Goal: Task Accomplishment & Management: Complete application form

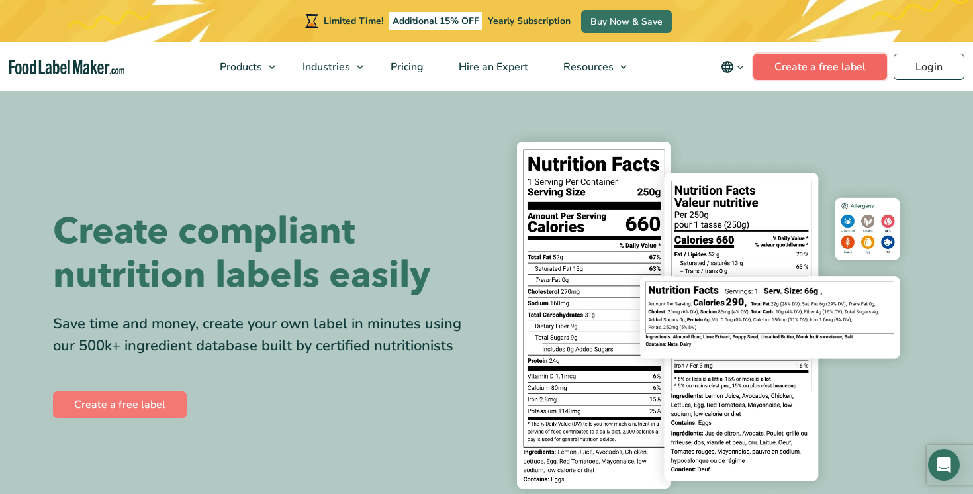
click at [819, 73] on link "Create a free label" at bounding box center [820, 67] width 134 height 26
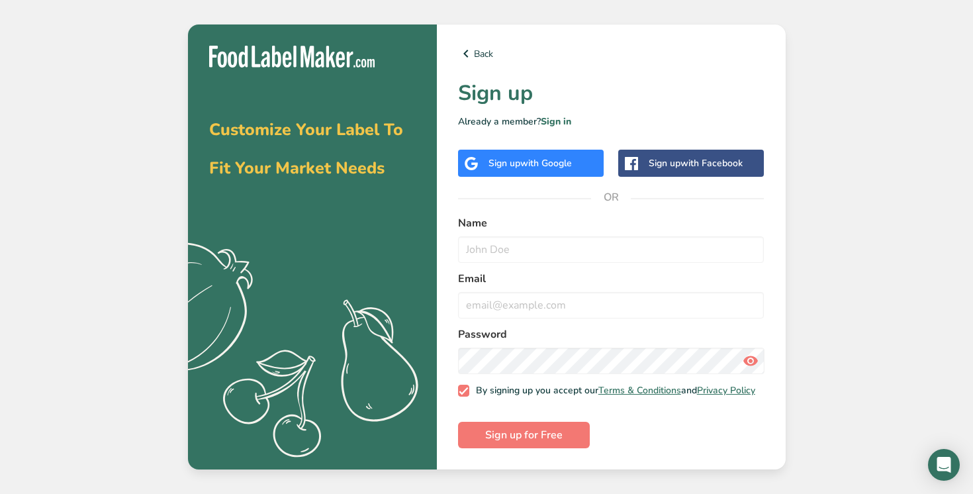
click at [540, 157] on span "with Google" at bounding box center [546, 163] width 52 height 13
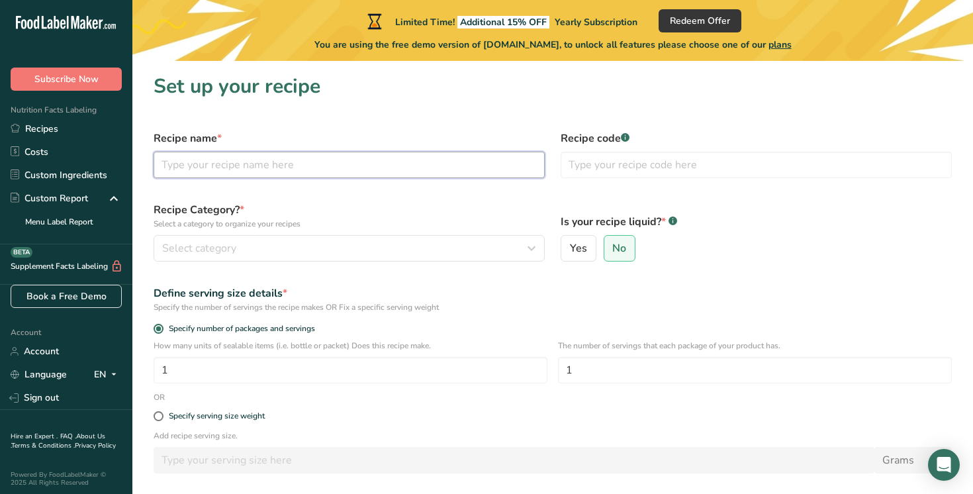
click at [261, 169] on input "text" at bounding box center [348, 165] width 391 height 26
type input "Cumin Rice"
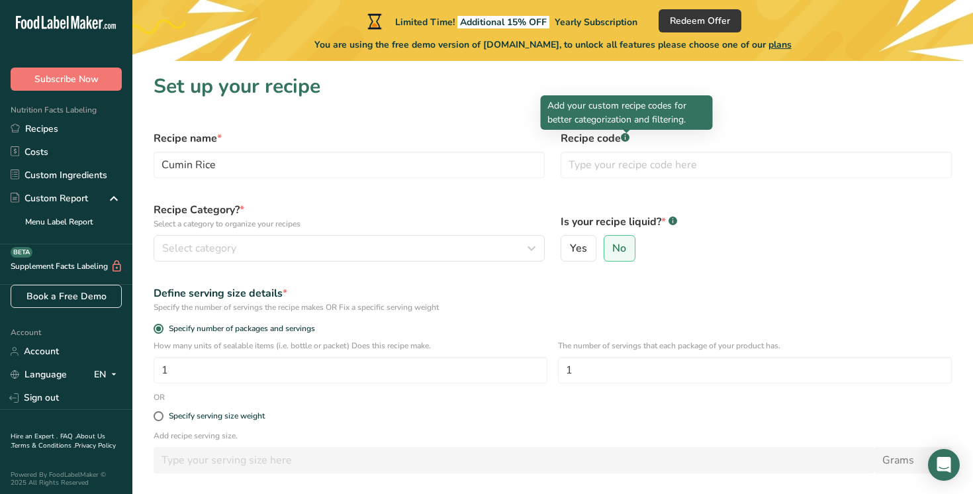
click at [625, 137] on icon at bounding box center [625, 137] width 1 height 3
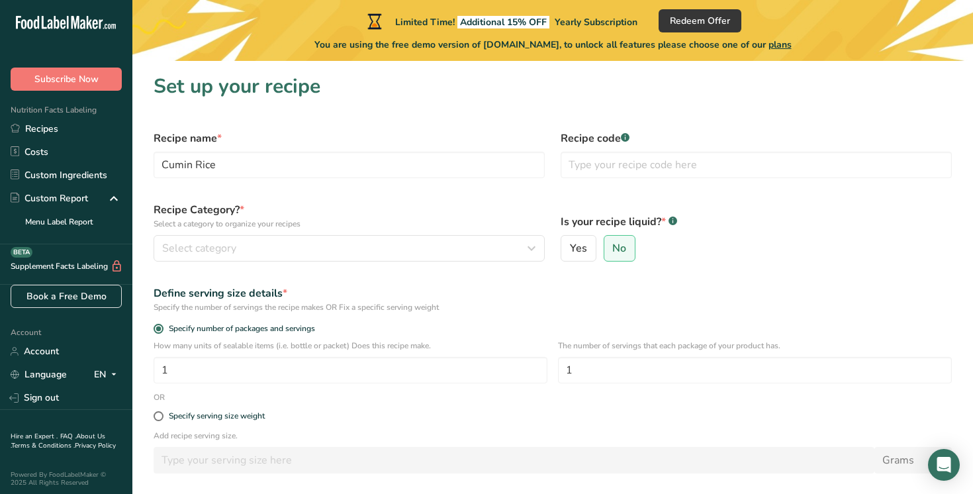
click at [629, 138] on rect at bounding box center [625, 137] width 9 height 9
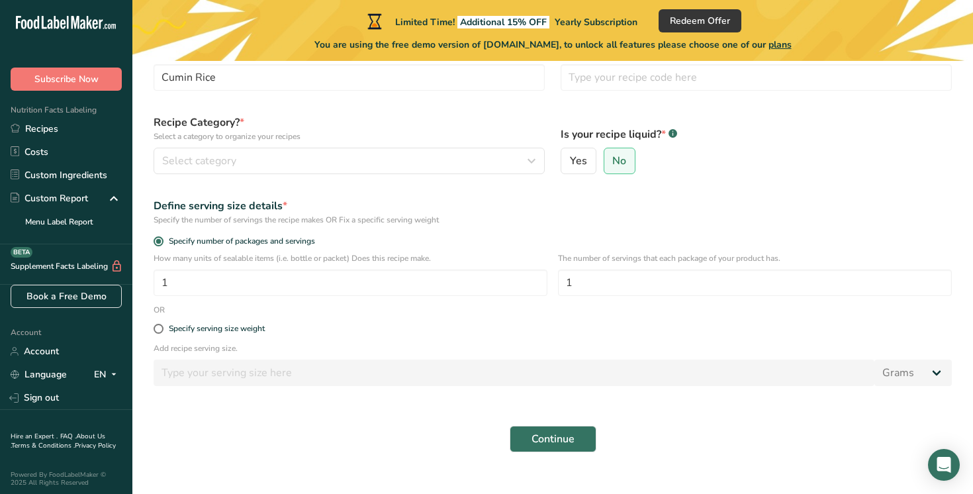
scroll to position [109, 0]
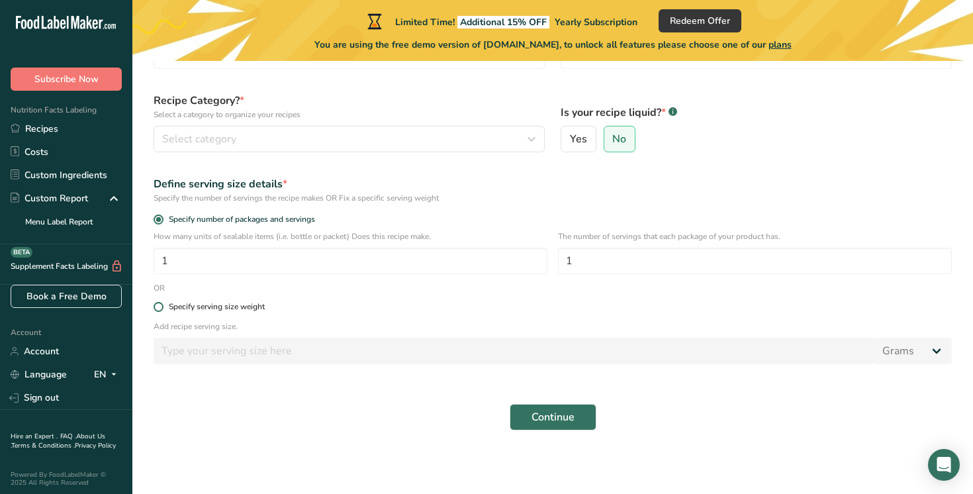
click at [158, 306] on span at bounding box center [158, 307] width 10 height 10
click at [158, 306] on input "Specify serving size weight" at bounding box center [157, 306] width 9 height 9
radio input "true"
radio input "false"
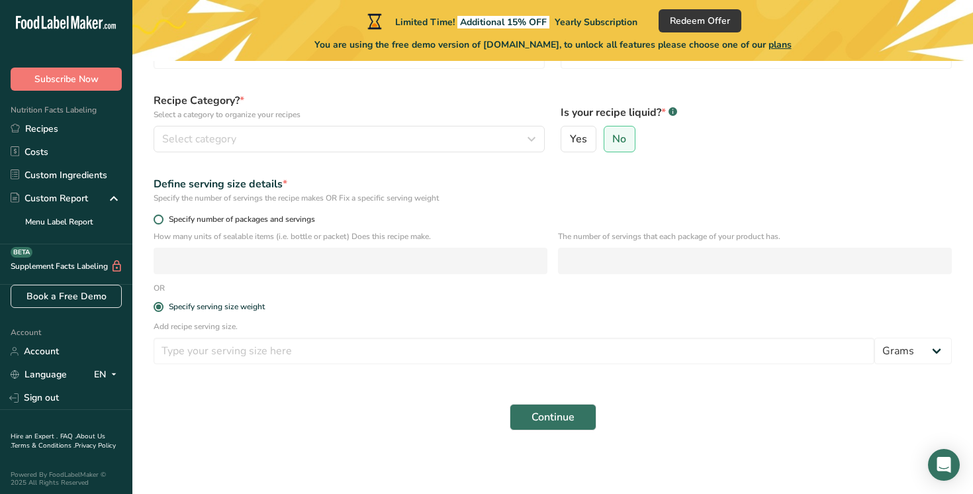
click at [157, 220] on span at bounding box center [158, 219] width 10 height 10
click at [157, 220] on input "Specify number of packages and servings" at bounding box center [157, 219] width 9 height 9
radio input "true"
radio input "false"
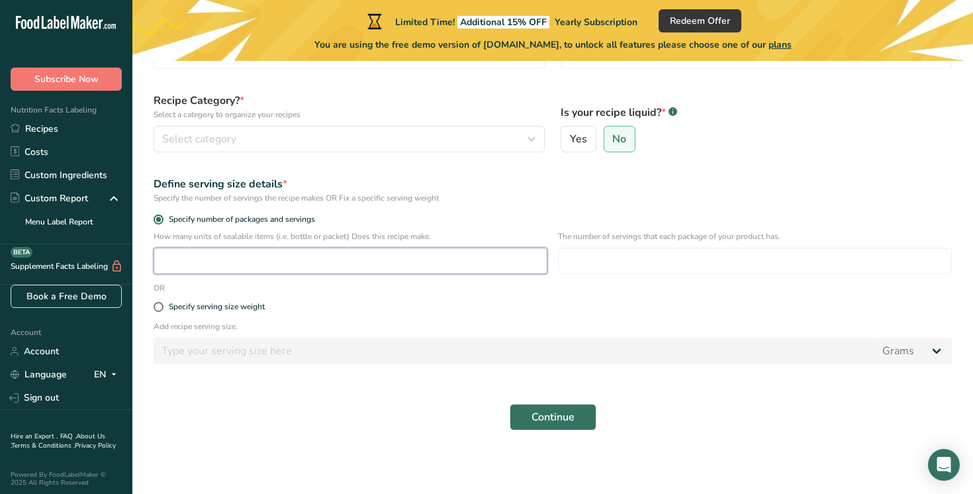
click at [206, 261] on input "number" at bounding box center [350, 260] width 394 height 26
type input "3"
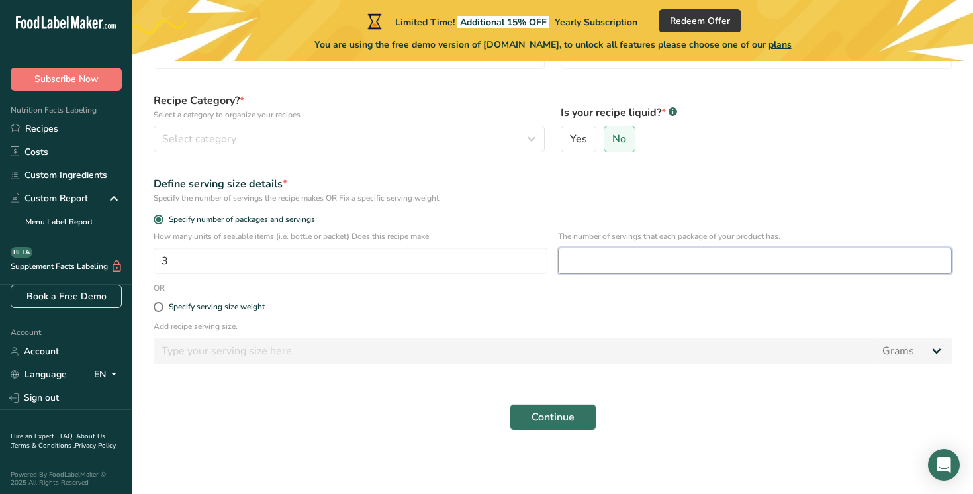
click at [585, 261] on input "number" at bounding box center [755, 260] width 394 height 26
type input "3"
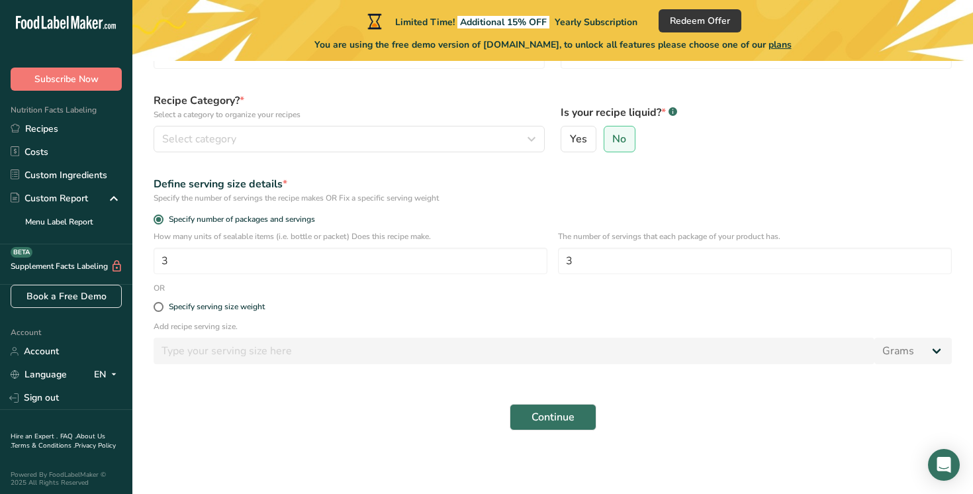
drag, startPoint x: 461, startPoint y: 327, endPoint x: 431, endPoint y: 326, distance: 30.5
click at [461, 327] on p "Add recipe serving size." at bounding box center [552, 326] width 798 height 12
click at [296, 296] on div "Specify serving size weight" at bounding box center [553, 307] width 814 height 26
click at [181, 314] on div "Specify serving size weight" at bounding box center [553, 307] width 814 height 26
click at [151, 309] on div "Specify serving size weight" at bounding box center [553, 307] width 814 height 26
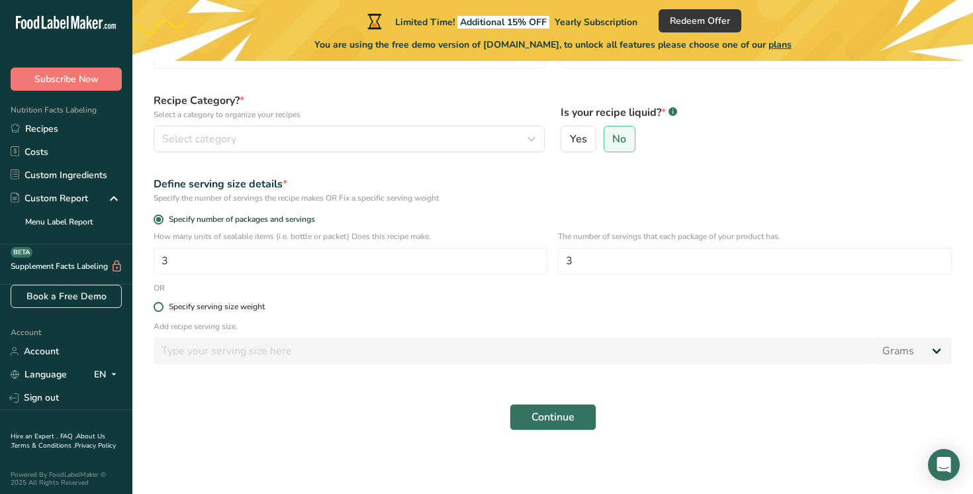
click at [159, 307] on span at bounding box center [158, 307] width 10 height 10
click at [159, 307] on input "Specify serving size weight" at bounding box center [157, 306] width 9 height 9
radio input "true"
radio input "false"
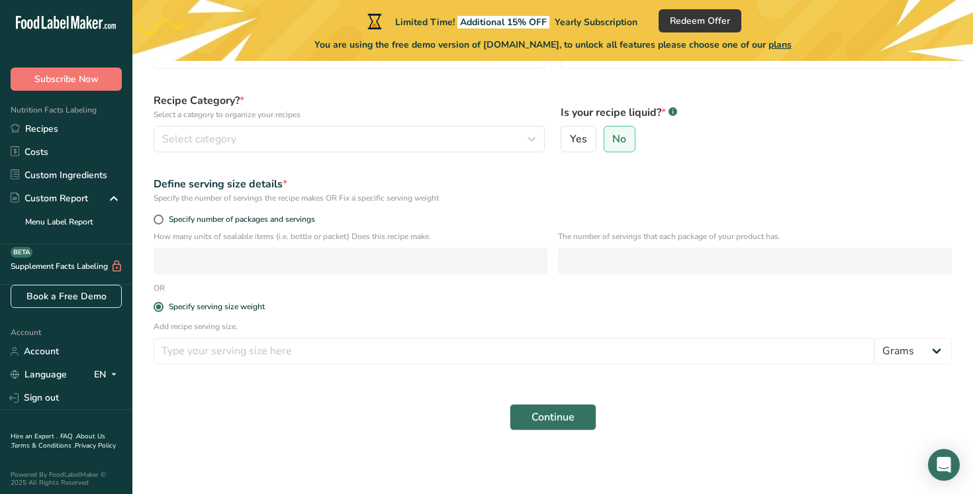
click at [164, 224] on div "Specify number of packages and servings" at bounding box center [553, 221] width 814 height 19
click at [153, 216] on label "Specify number of packages and servings" at bounding box center [552, 219] width 798 height 10
click at [153, 216] on input "Specify number of packages and servings" at bounding box center [157, 219] width 9 height 9
radio input "true"
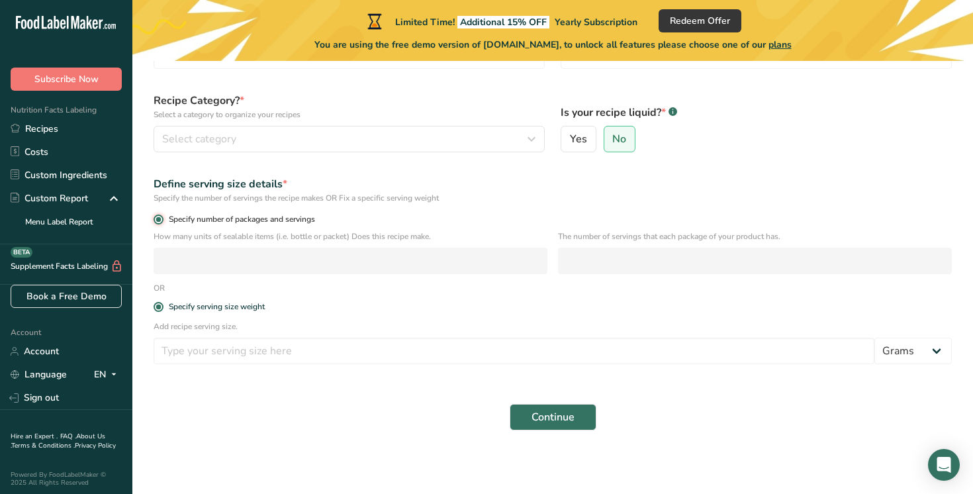
radio input "false"
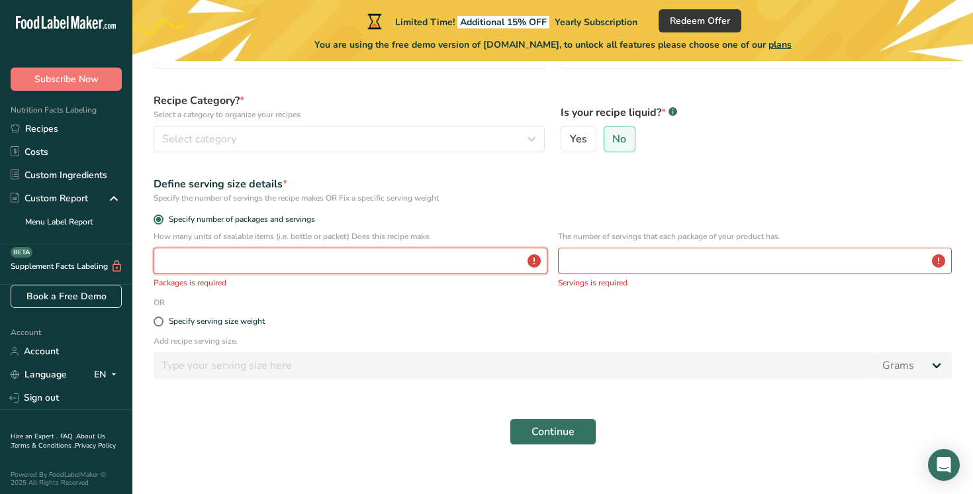
click at [237, 258] on input "number" at bounding box center [350, 260] width 394 height 26
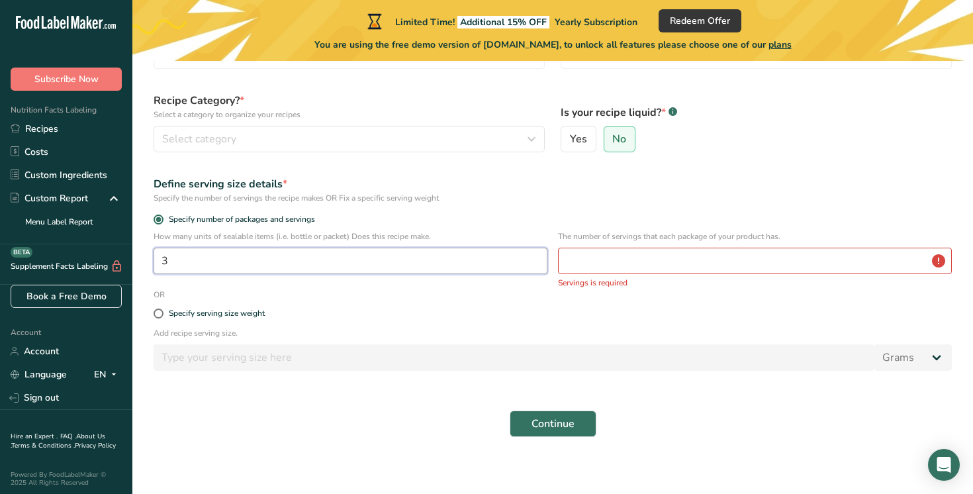
type input "3"
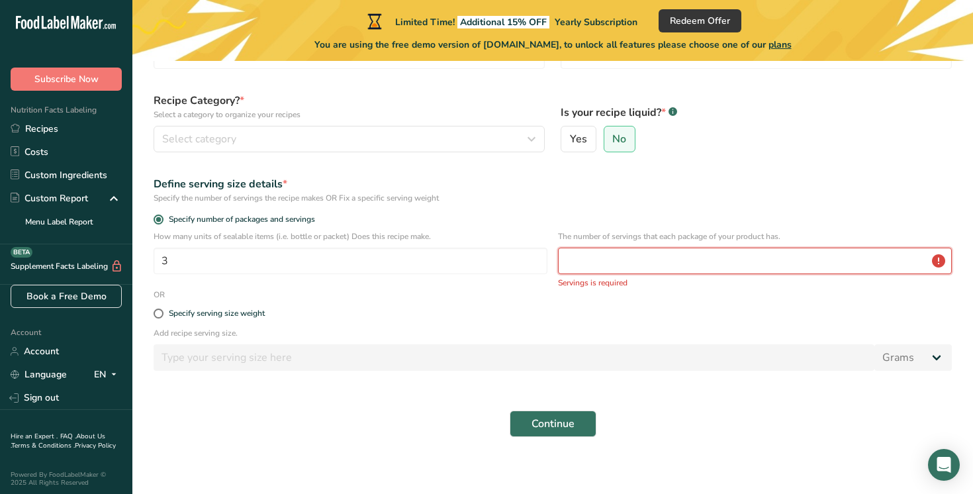
click at [596, 263] on input "number" at bounding box center [755, 260] width 394 height 26
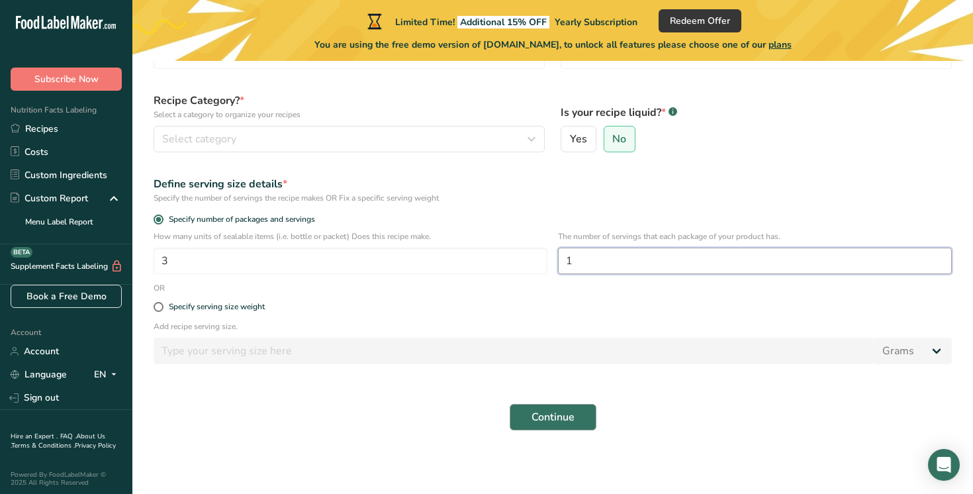
type input "1"
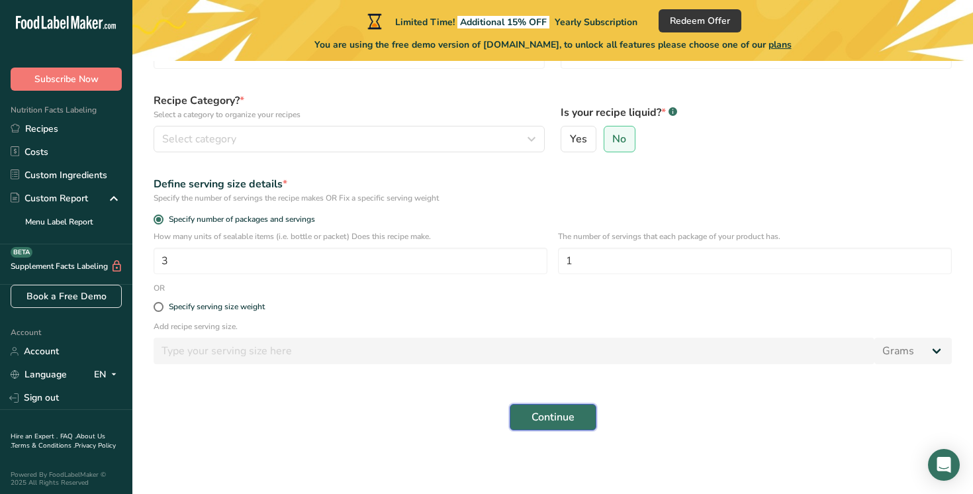
click at [543, 423] on span "Continue" at bounding box center [552, 417] width 43 height 16
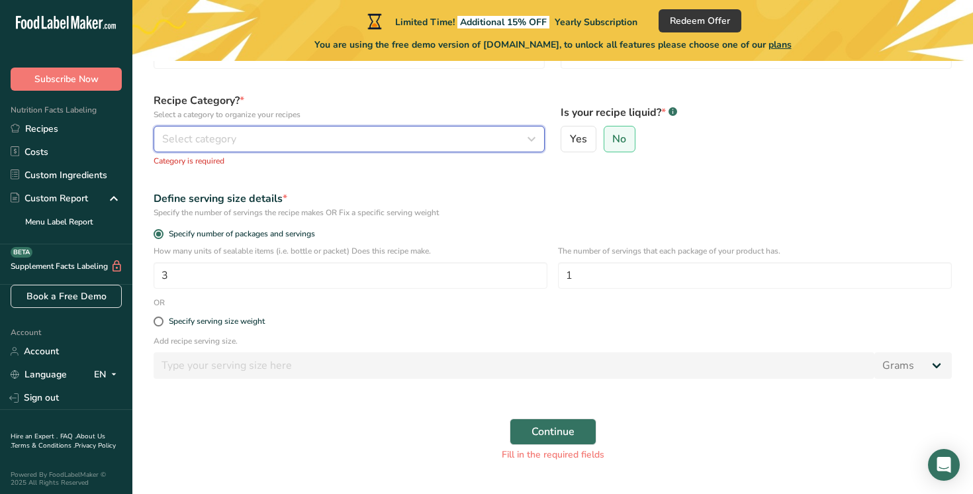
click at [327, 136] on div "Select category" at bounding box center [345, 139] width 366 height 16
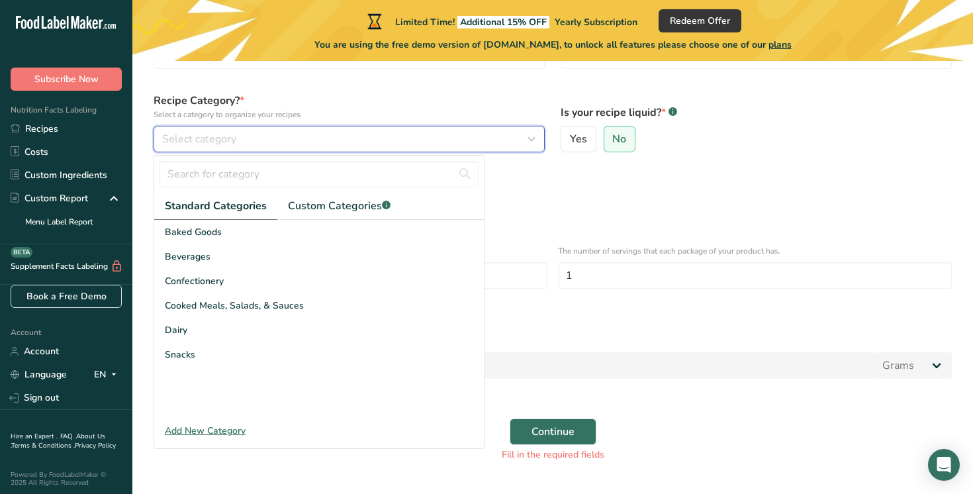
click at [218, 141] on span "Select category" at bounding box center [199, 139] width 74 height 16
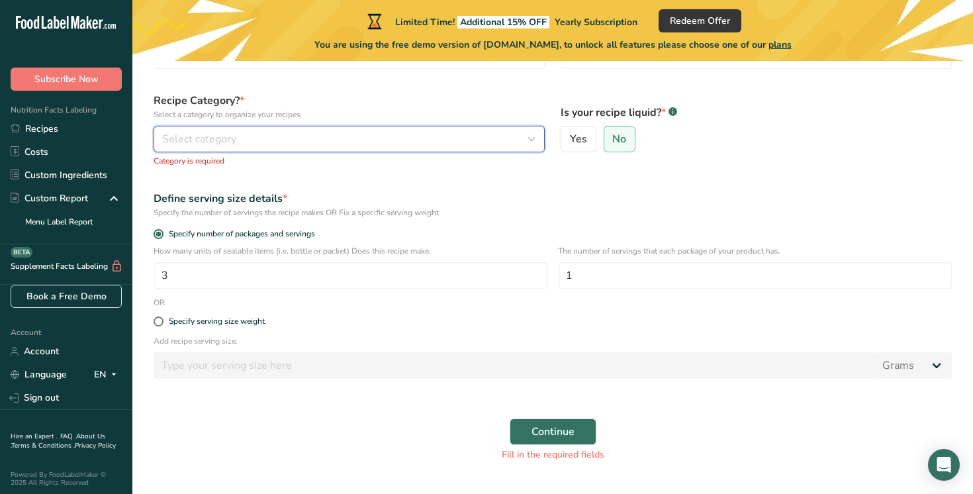
click at [218, 141] on span "Select category" at bounding box center [199, 139] width 74 height 16
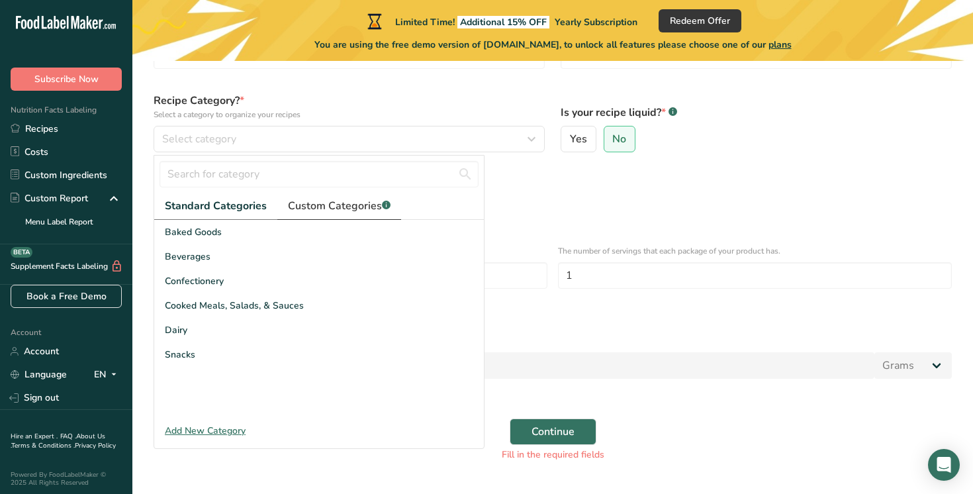
click at [310, 207] on span "Custom Categories .a-a{fill:#347362;}.b-a{fill:#fff;}" at bounding box center [339, 206] width 103 height 16
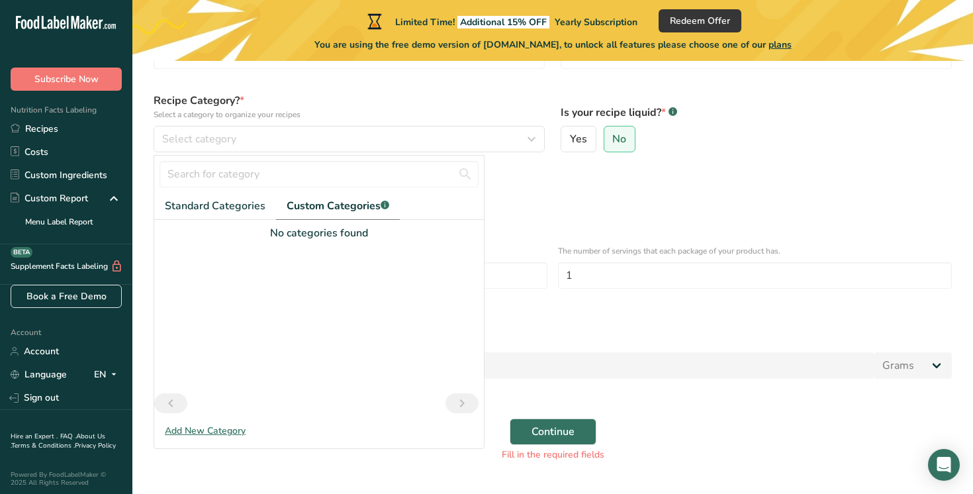
click at [220, 429] on div "Add New Category" at bounding box center [318, 430] width 329 height 14
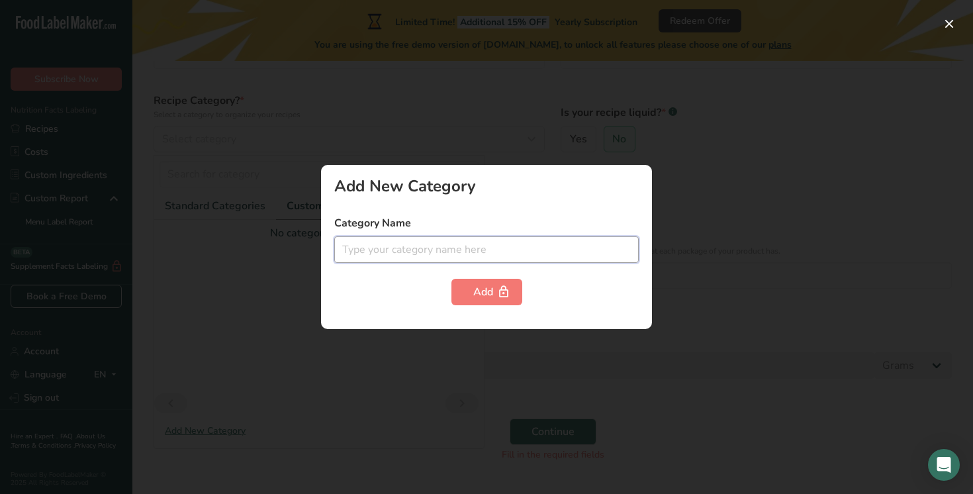
click at [458, 250] on input "text" at bounding box center [486, 249] width 304 height 26
type input "rice"
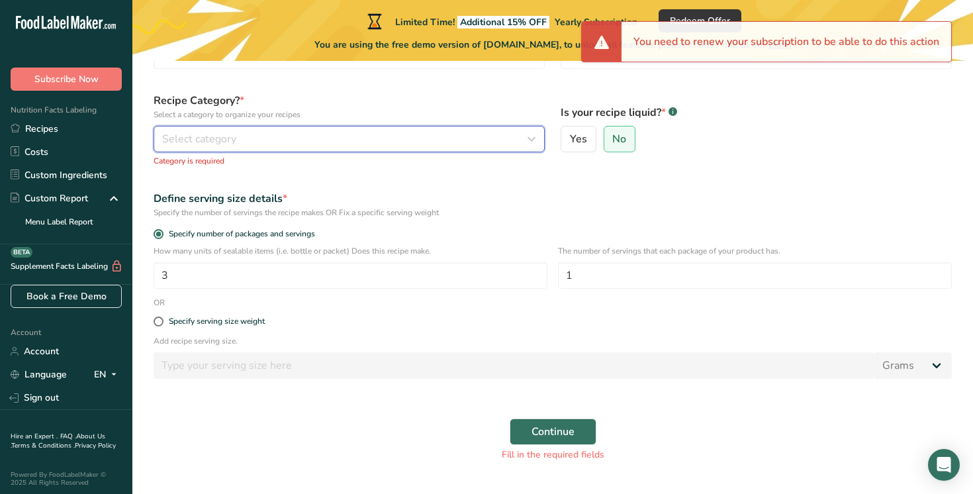
click at [213, 139] on span "Select category" at bounding box center [199, 139] width 74 height 16
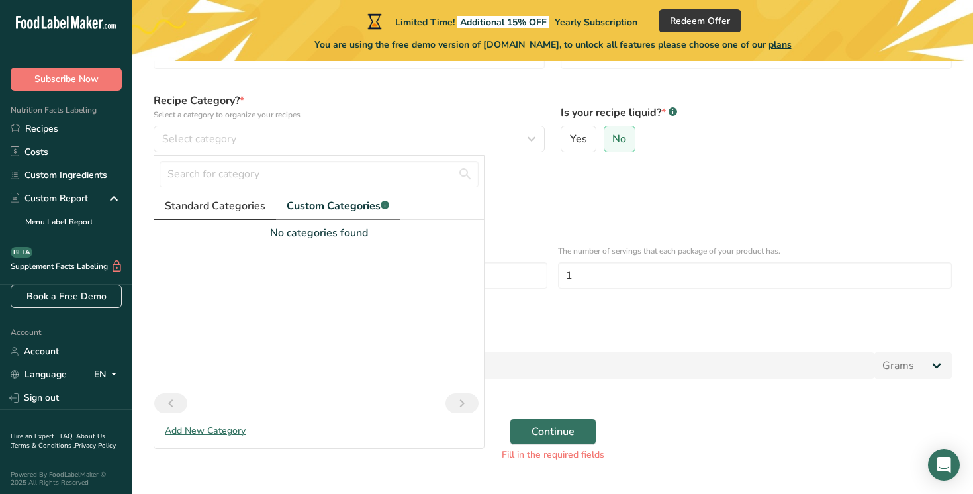
click at [209, 200] on span "Standard Categories" at bounding box center [215, 206] width 101 height 16
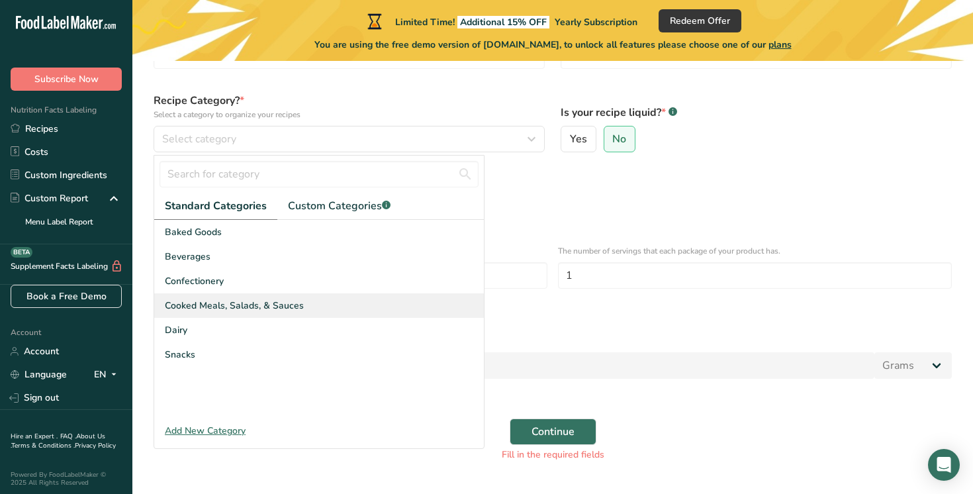
click at [193, 309] on span "Cooked Meals, Salads, & Sauces" at bounding box center [234, 305] width 139 height 14
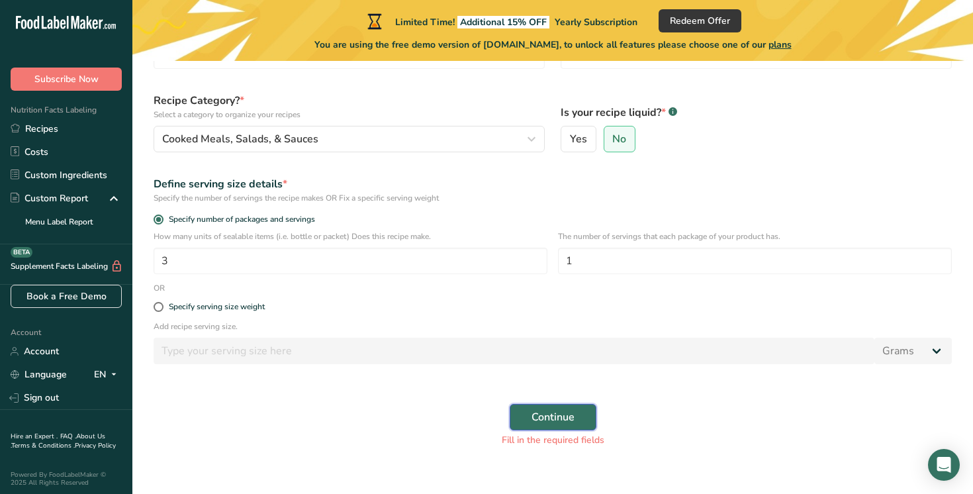
click at [554, 418] on span "Continue" at bounding box center [552, 417] width 43 height 16
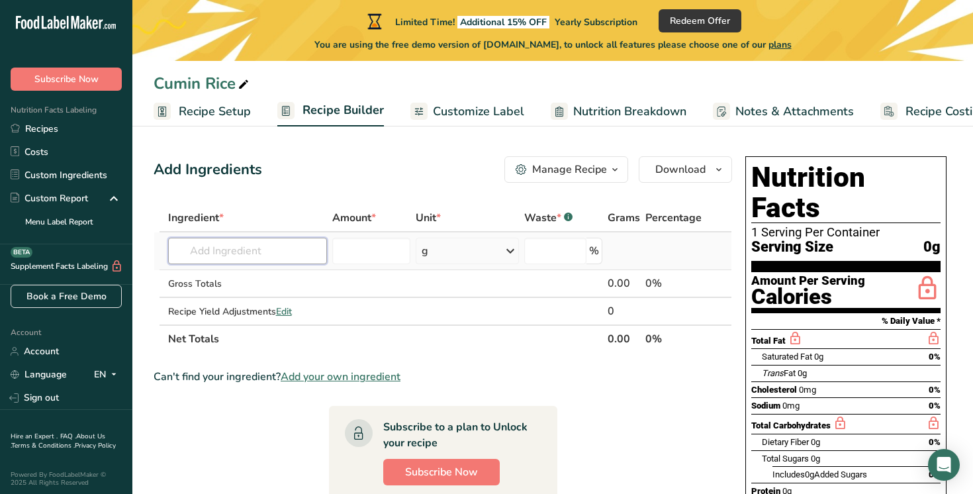
click at [286, 259] on input "text" at bounding box center [247, 251] width 159 height 26
click at [209, 434] on section "Ingredient * Amount * Unit * Waste * .a-a{fill:#347362;}.b-a{fill:#fff;} Grams …" at bounding box center [442, 496] width 578 height 584
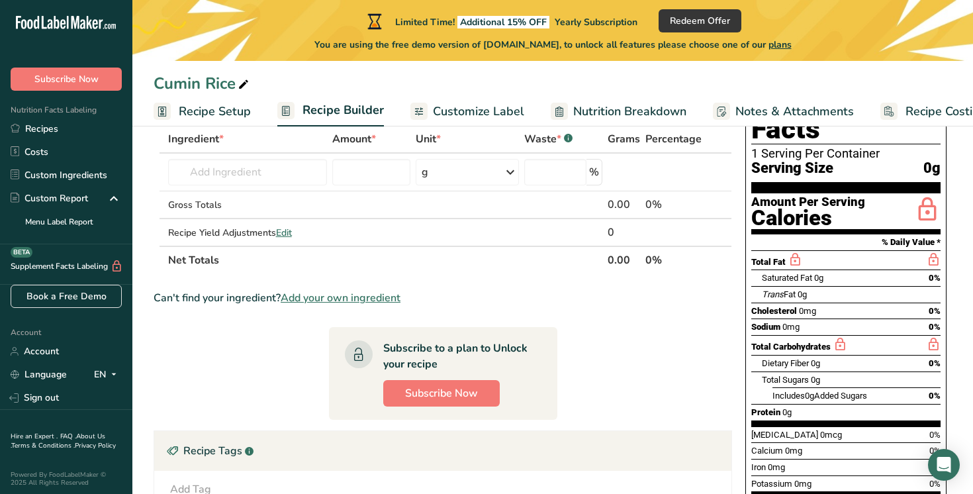
scroll to position [79, 0]
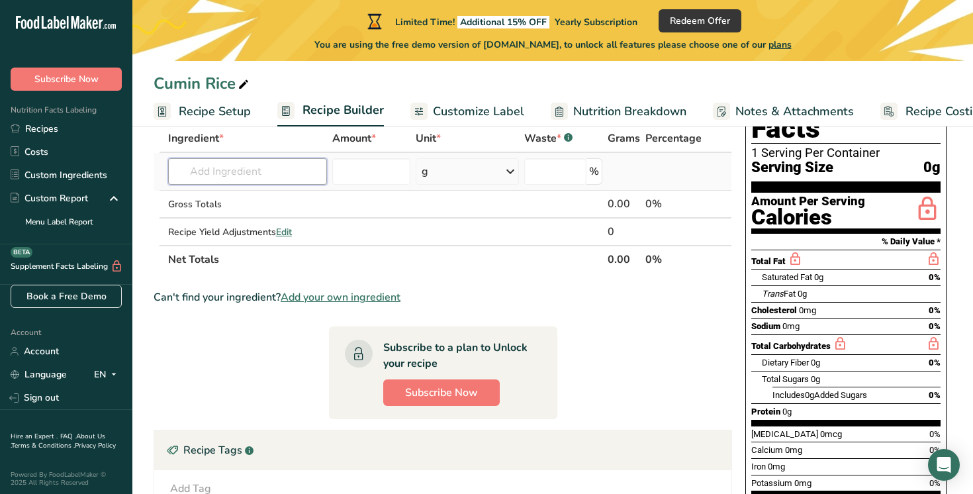
click at [208, 177] on input "text" at bounding box center [247, 171] width 159 height 26
type input "basmati"
click at [226, 221] on p "Basmati Rice, uncooked" at bounding box center [235, 220] width 112 height 14
type input "Basmati Rice, uncooked"
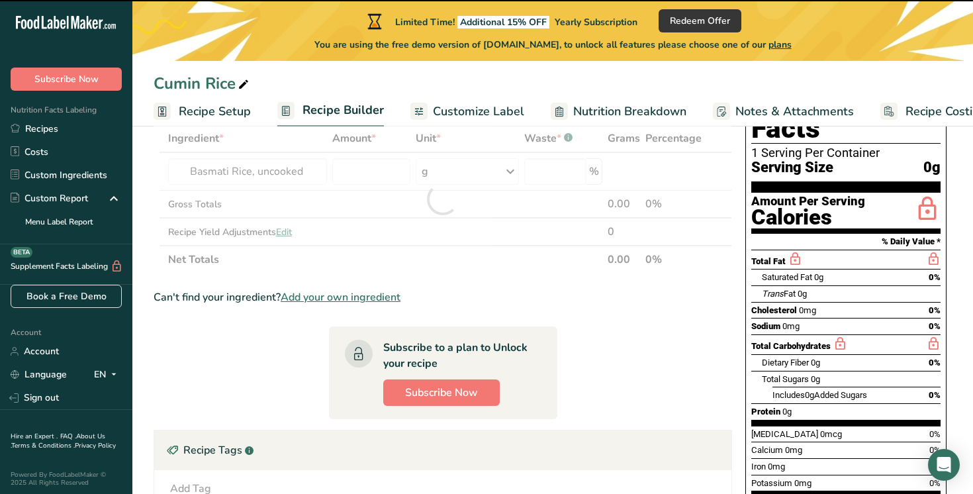
type input "0"
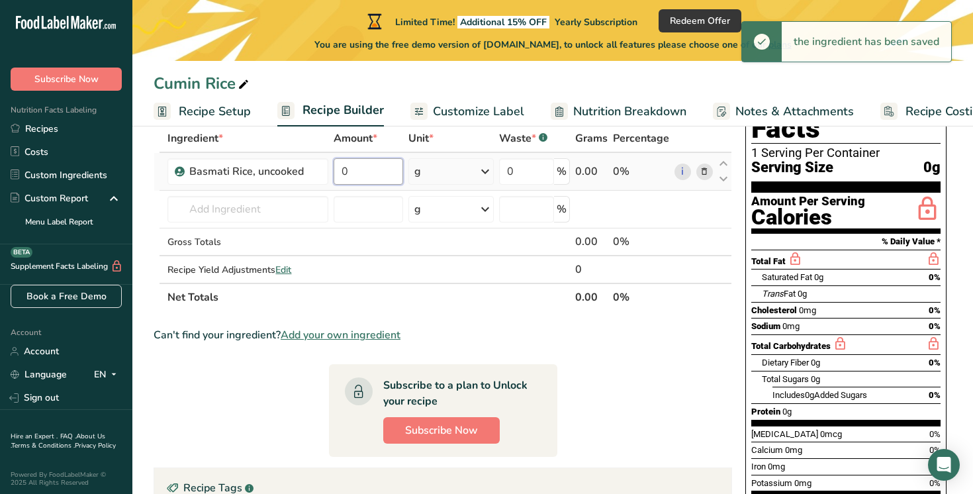
click at [379, 172] on input "0" at bounding box center [367, 171] width 69 height 26
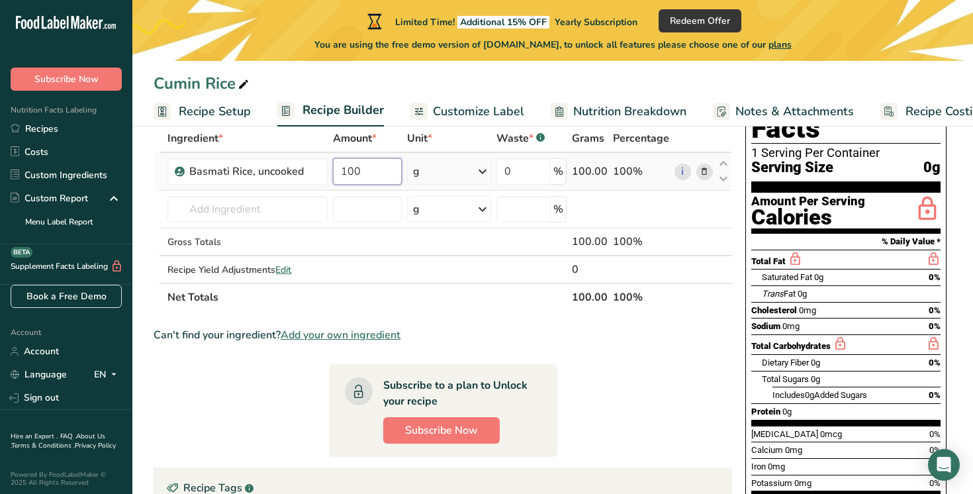
type input "100"
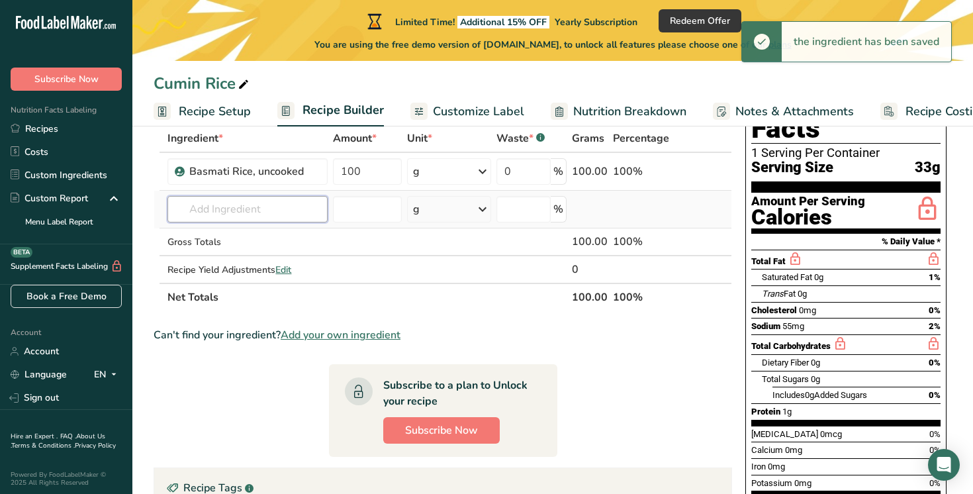
click at [268, 210] on input "text" at bounding box center [247, 209] width 160 height 26
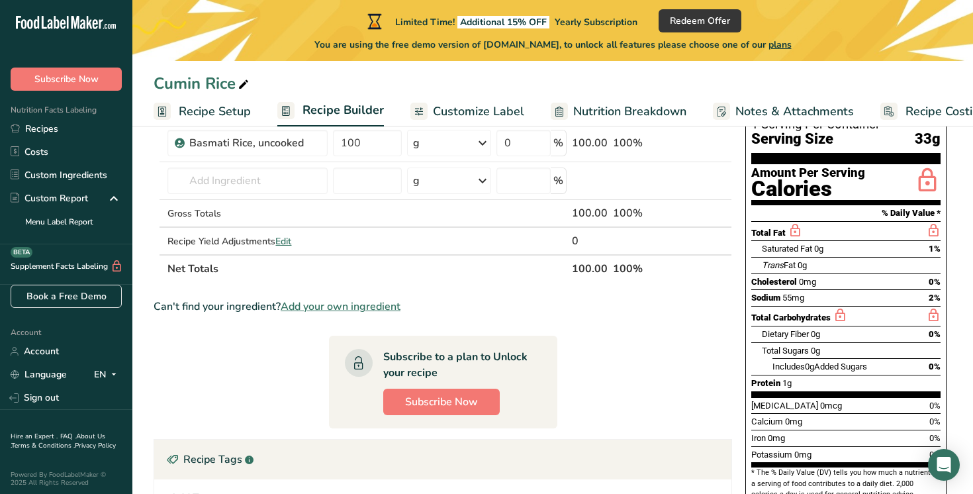
scroll to position [110, 0]
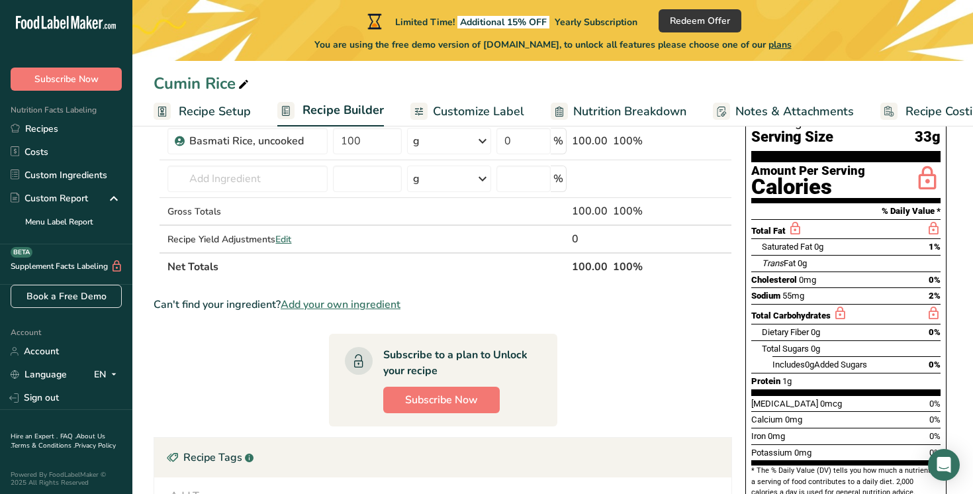
click at [632, 355] on section "Ingredient * Amount * Unit * Waste * .a-a{fill:#347362;}.b-a{fill:#fff;} Grams …" at bounding box center [442, 405] width 578 height 622
click at [265, 182] on input "text" at bounding box center [247, 178] width 160 height 26
click at [234, 180] on input "text" at bounding box center [247, 178] width 160 height 26
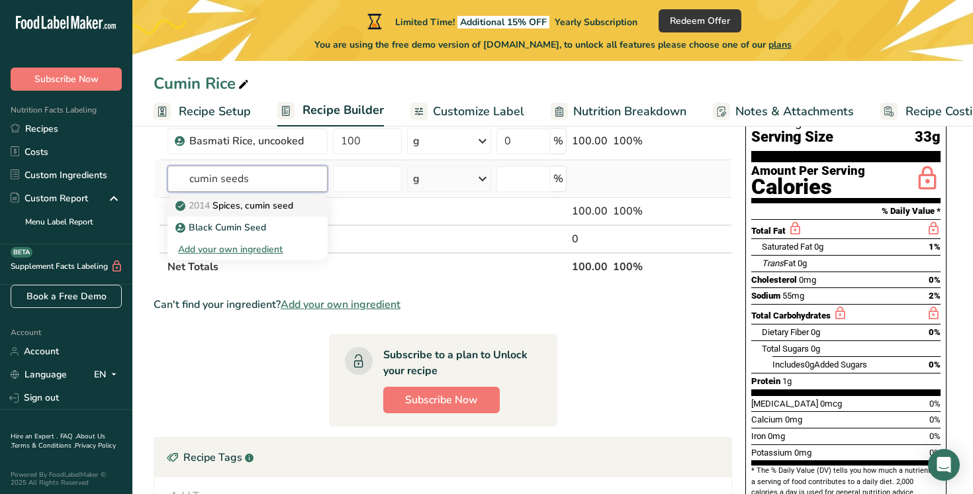
type input "cumin seeds"
click at [277, 207] on p "2014 Spices, cumin seed" at bounding box center [235, 205] width 115 height 14
type input "Spices, cumin seed"
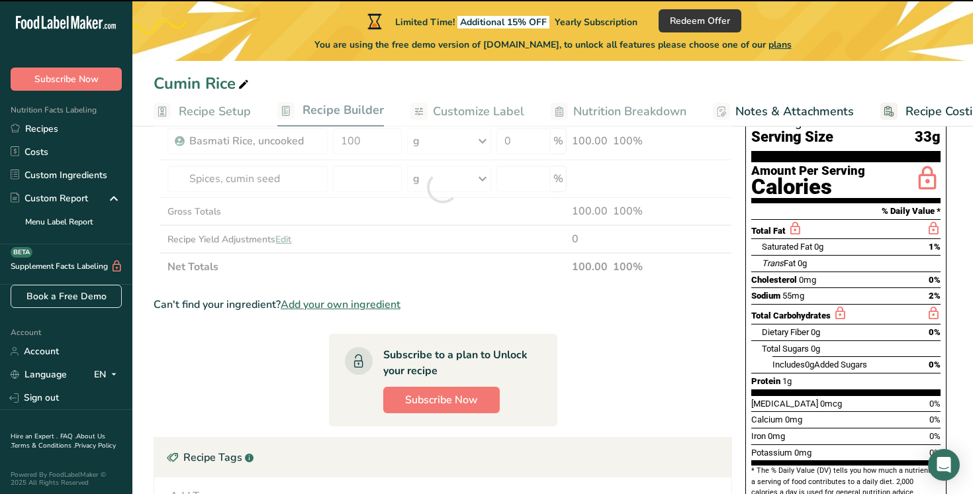
type input "0"
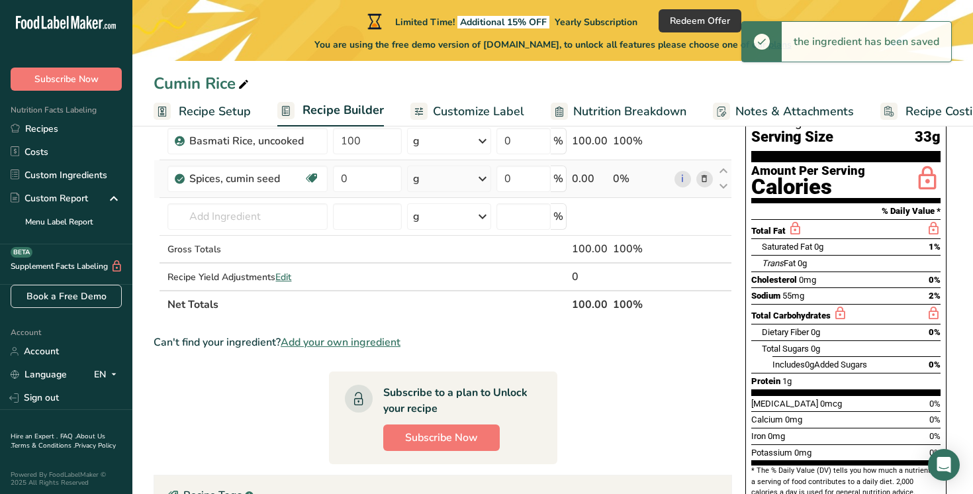
click at [417, 186] on div "g" at bounding box center [416, 179] width 7 height 16
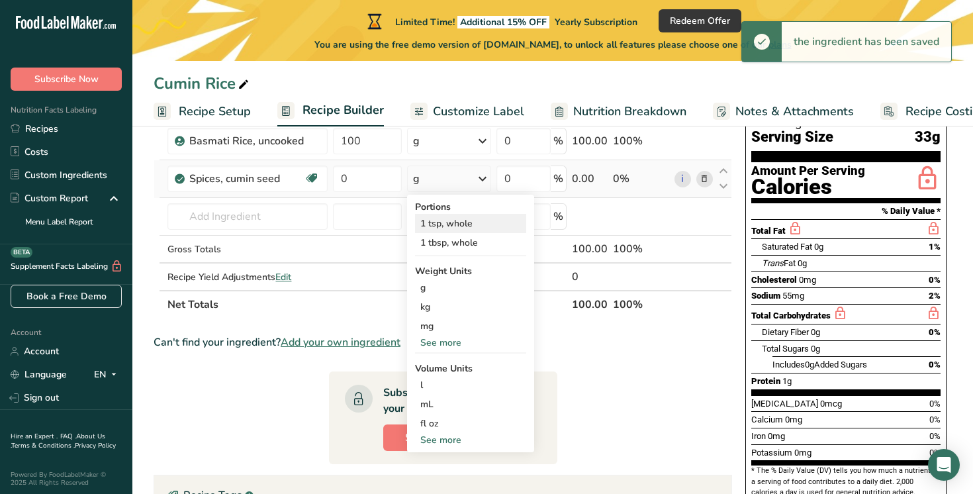
click at [445, 223] on div "1 tsp, whole" at bounding box center [470, 223] width 111 height 19
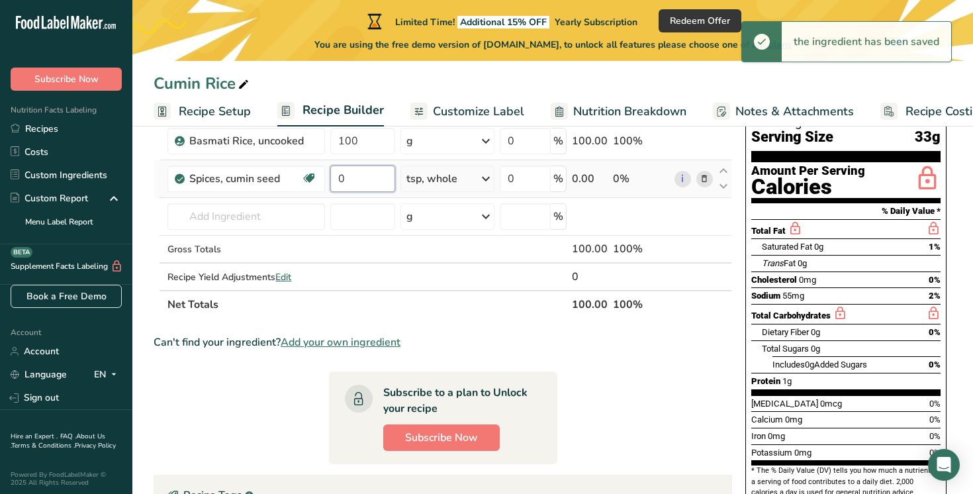
click at [367, 181] on input "0" at bounding box center [362, 178] width 65 height 26
drag, startPoint x: 367, startPoint y: 181, endPoint x: 346, endPoint y: 175, distance: 21.8
click at [347, 175] on input "1" at bounding box center [362, 178] width 65 height 26
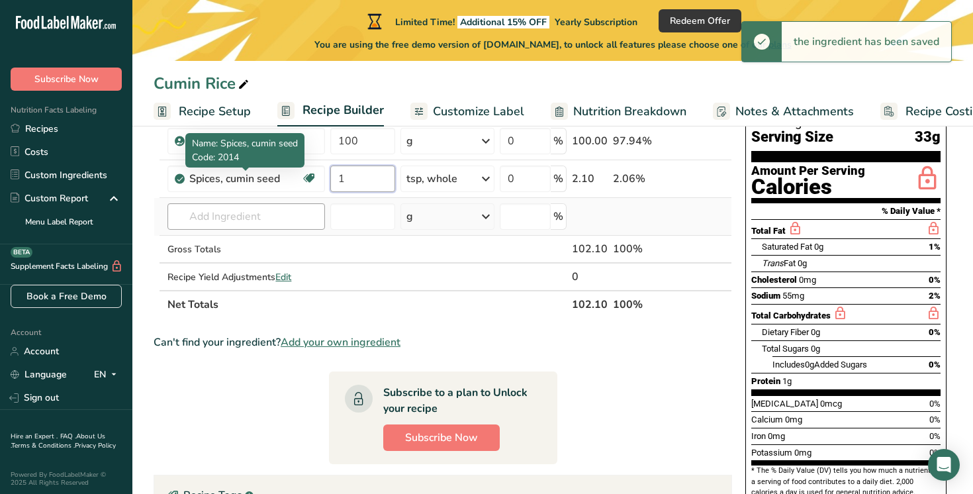
type input "1"
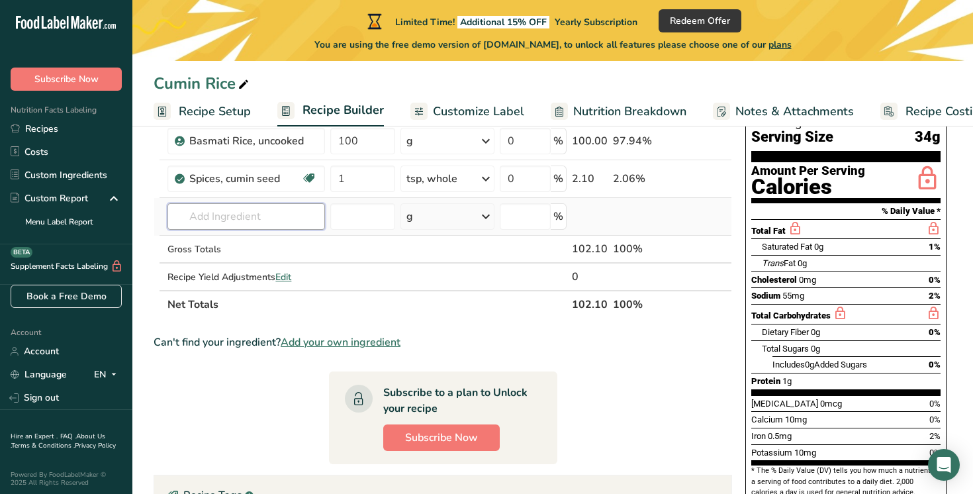
click at [258, 215] on input "text" at bounding box center [245, 216] width 157 height 26
type input "bay le"
click at [265, 241] on p "2004 Spices, bay leaf" at bounding box center [228, 243] width 101 height 14
type input "Spices, bay leaf"
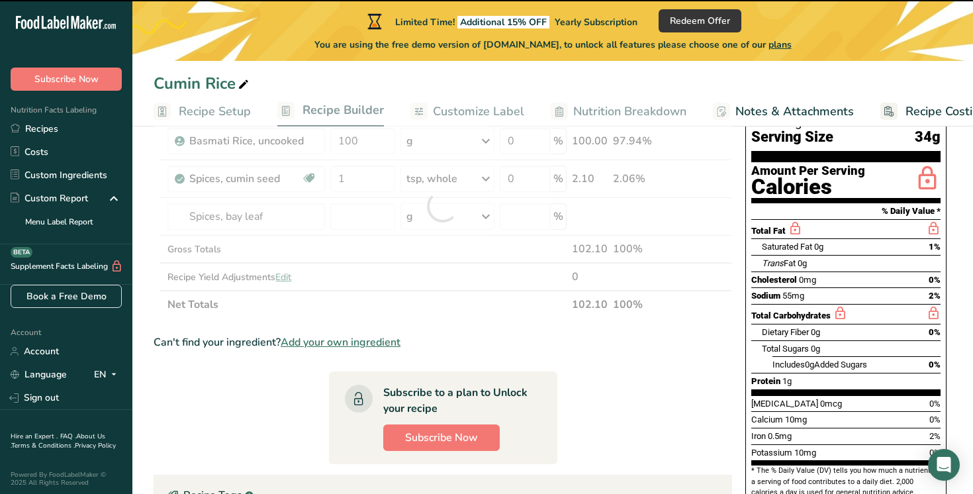
type input "0"
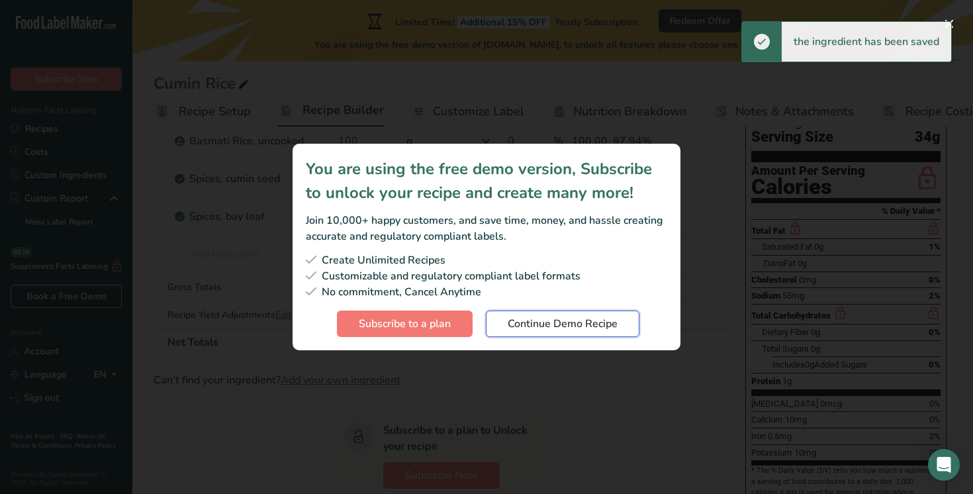
click at [560, 325] on span "Continue Demo Recipe" at bounding box center [562, 324] width 110 height 16
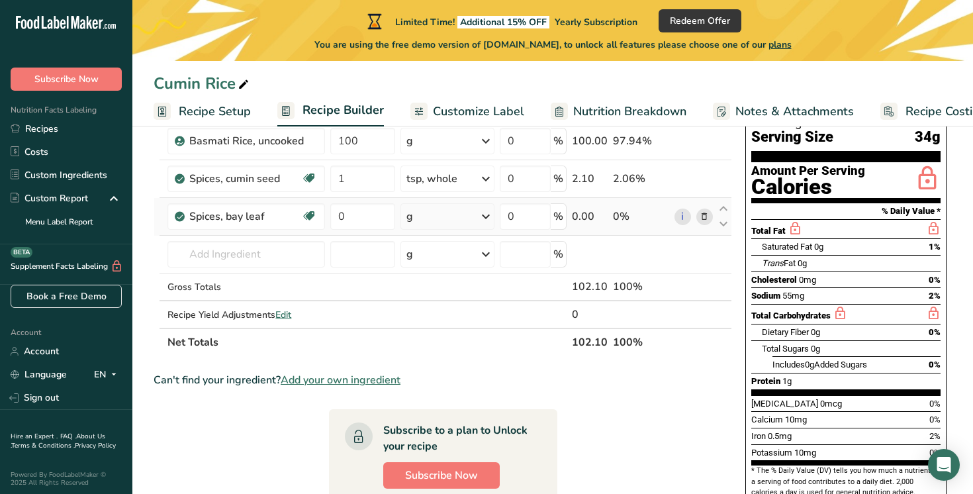
click at [427, 220] on div "g" at bounding box center [447, 216] width 94 height 26
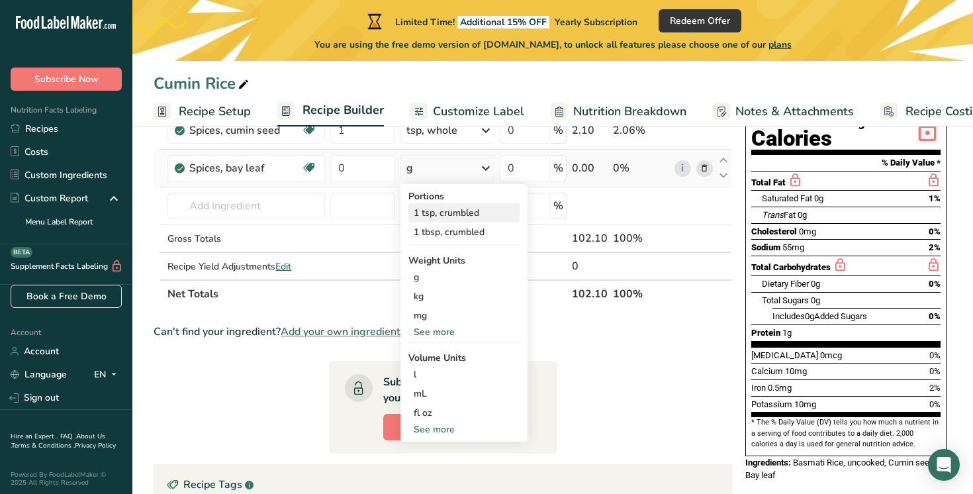
scroll to position [160, 0]
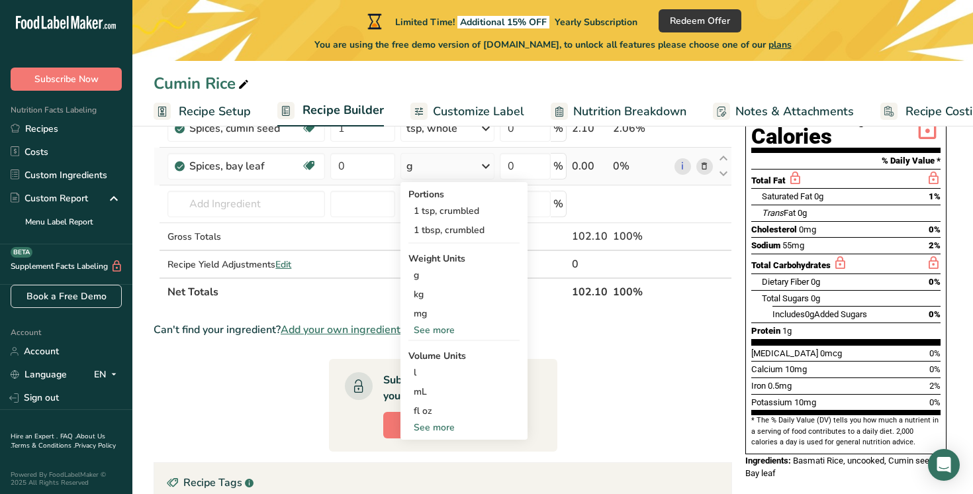
click at [439, 426] on div "See more" at bounding box center [463, 427] width 111 height 14
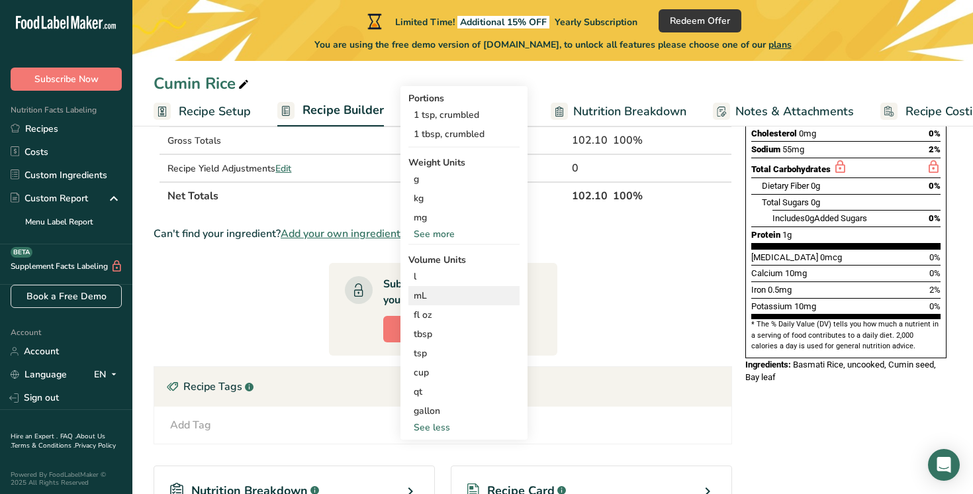
scroll to position [243, 0]
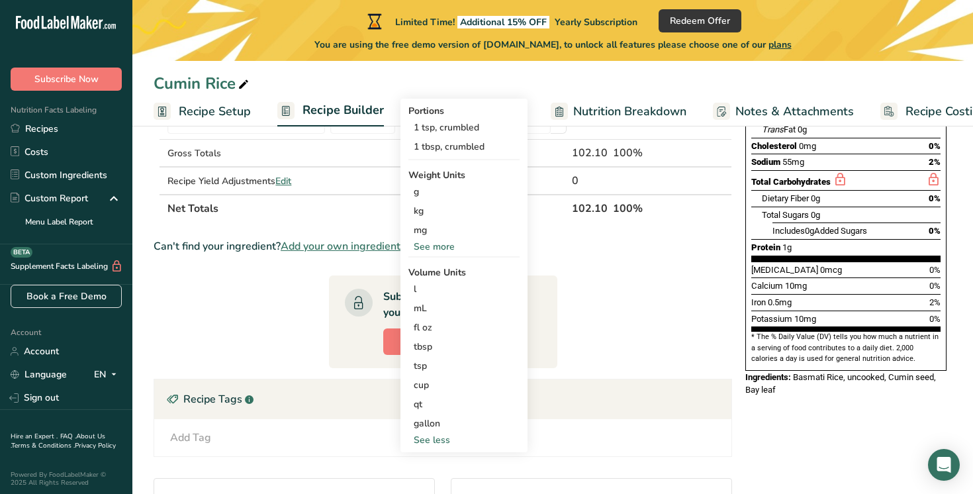
click at [445, 247] on div "See more" at bounding box center [463, 246] width 111 height 14
click at [601, 353] on section "Ingredient * Amount * Unit * Waste * .a-a{fill:#347362;}.b-a{fill:#fff;} Grams …" at bounding box center [442, 308] width 578 height 697
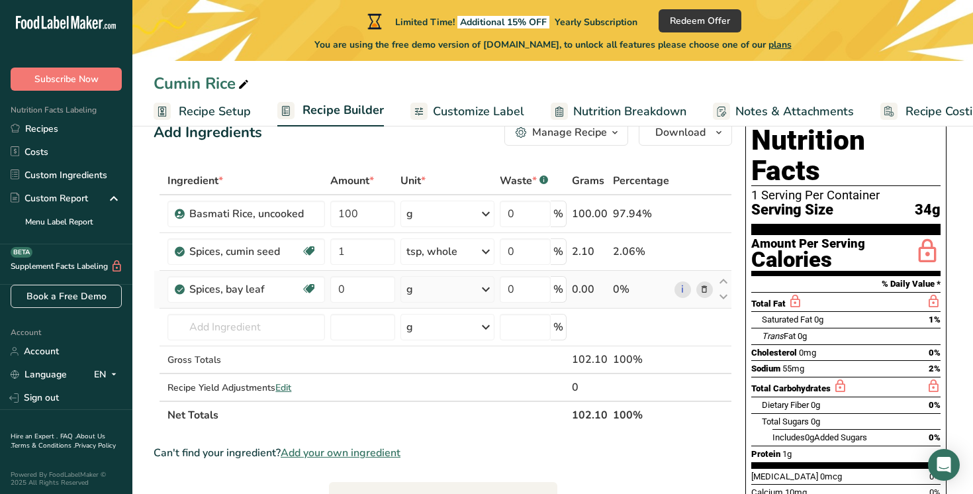
scroll to position [28, 0]
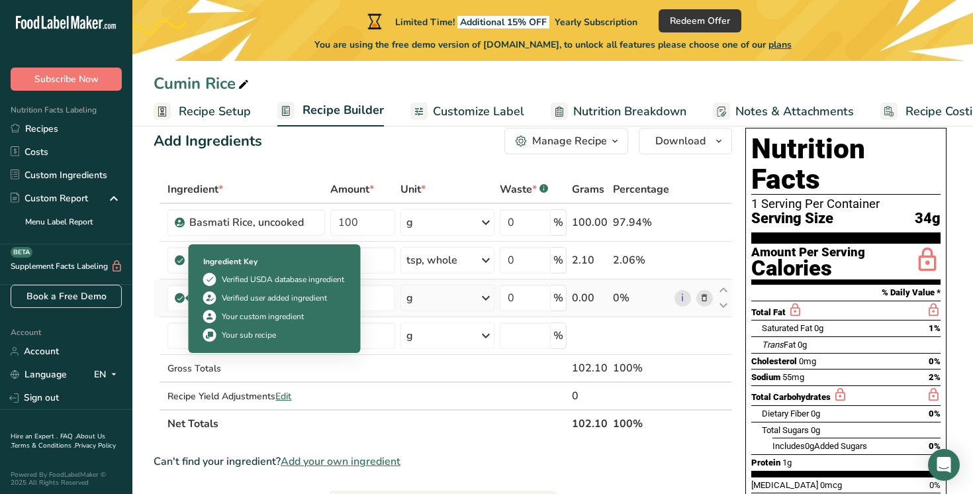
drag, startPoint x: 275, startPoint y: 296, endPoint x: 182, endPoint y: 295, distance: 92.6
click at [182, 295] on td "Spices, bay leaf Dairy free Gluten free Vegan Vegetarian Soy free" at bounding box center [246, 298] width 163 height 38
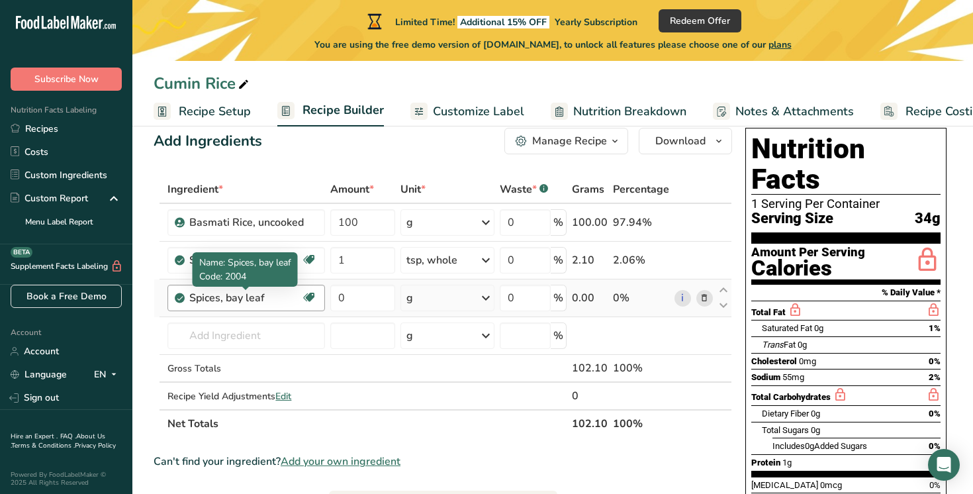
click at [282, 300] on div "Spices, bay leaf" at bounding box center [245, 298] width 112 height 16
click at [705, 301] on icon at bounding box center [703, 298] width 9 height 14
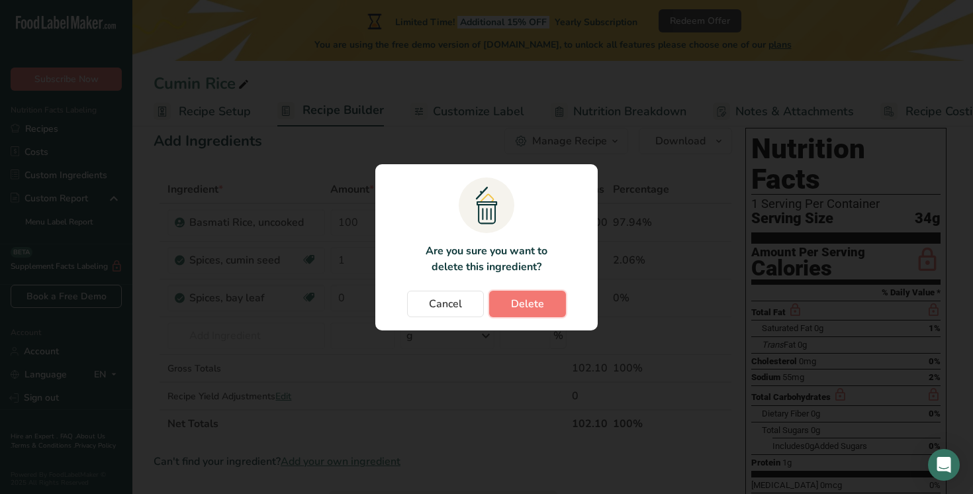
click at [518, 308] on span "Delete" at bounding box center [527, 304] width 33 height 16
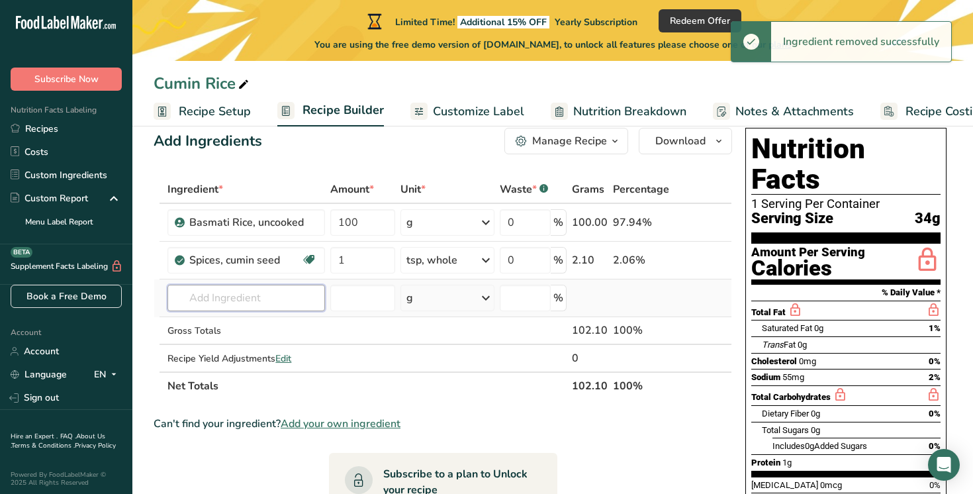
click at [257, 288] on input "text" at bounding box center [245, 297] width 157 height 26
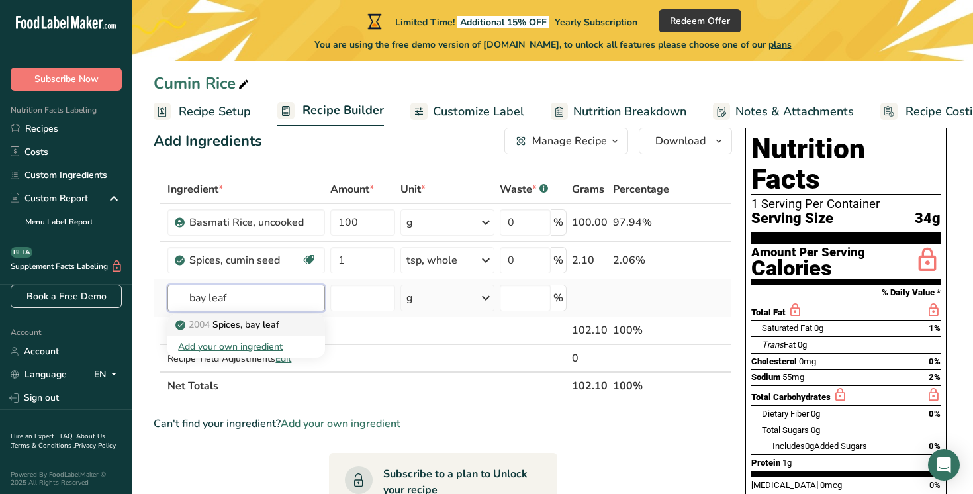
type input "bay leaf"
click at [267, 324] on p "2004 Spices, bay leaf" at bounding box center [228, 325] width 101 height 14
type input "Spices, bay leaf"
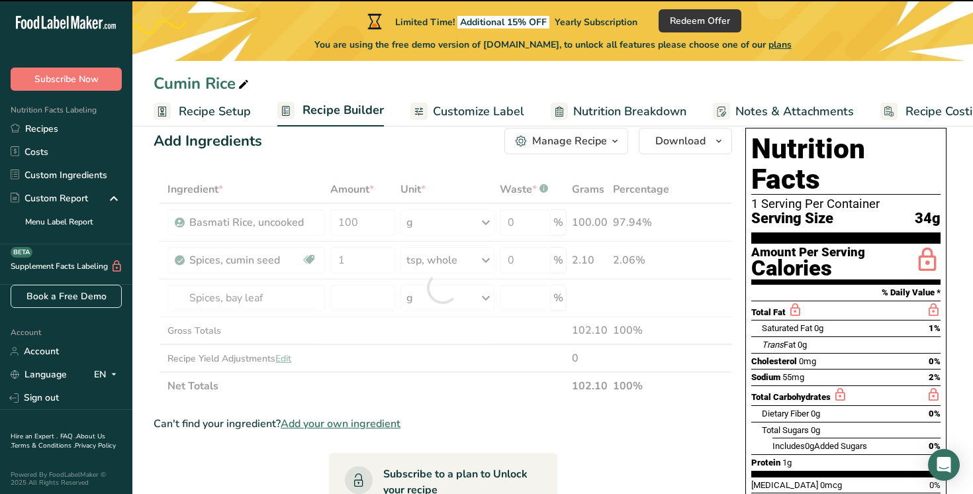
type input "0"
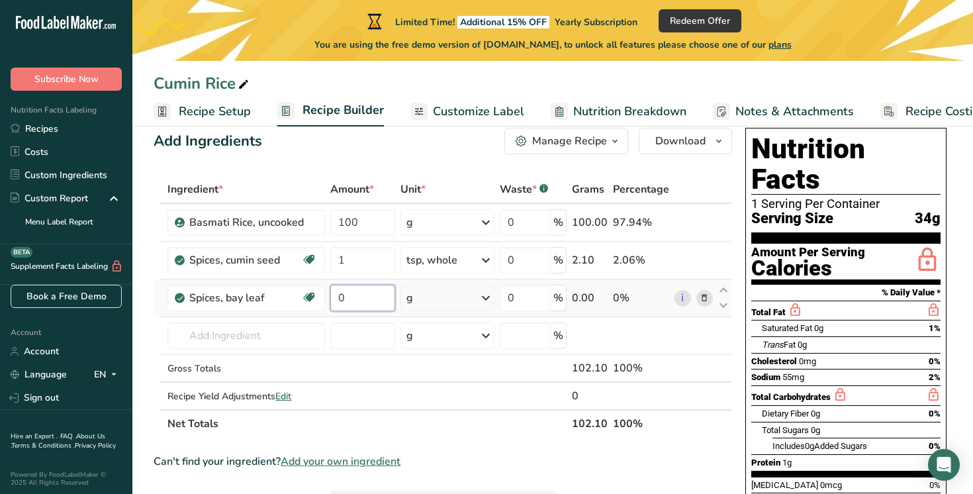
click at [370, 298] on input "0" at bounding box center [362, 297] width 65 height 26
type input "0.25"
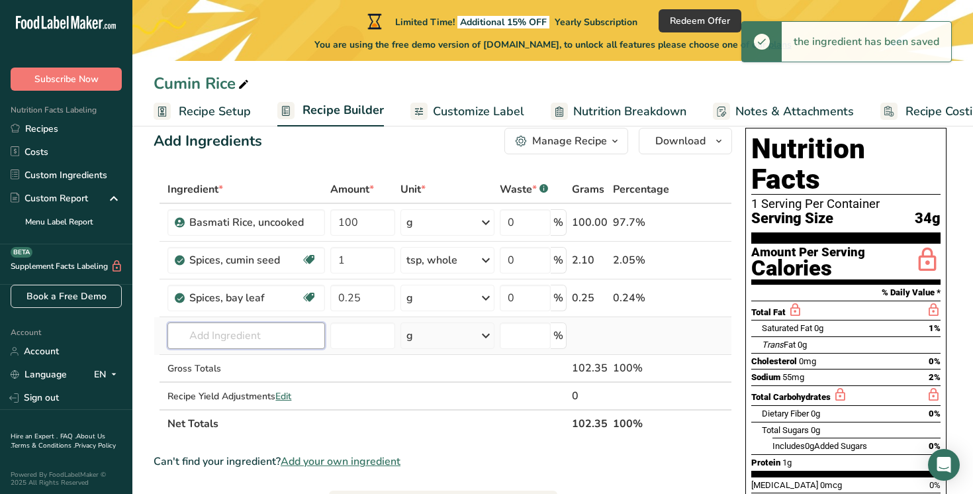
click at [216, 332] on input "text" at bounding box center [245, 335] width 157 height 26
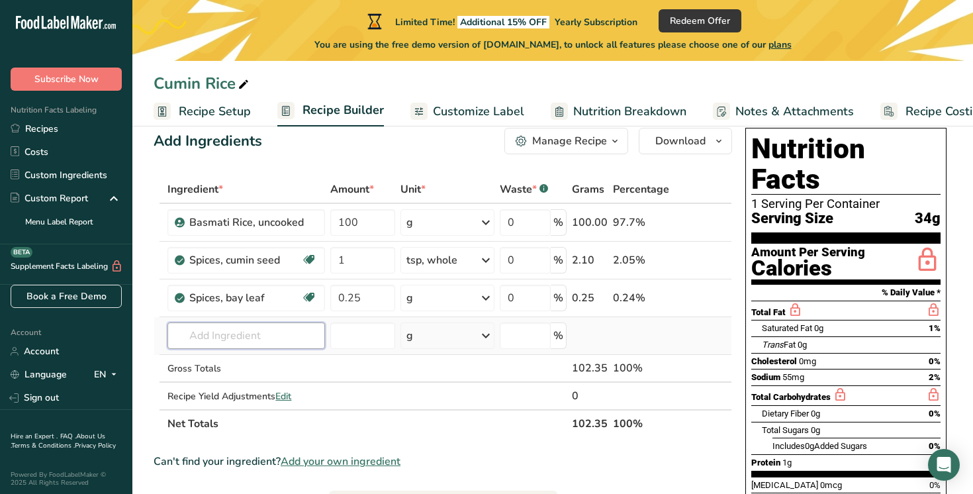
click at [223, 336] on input "text" at bounding box center [245, 335] width 157 height 26
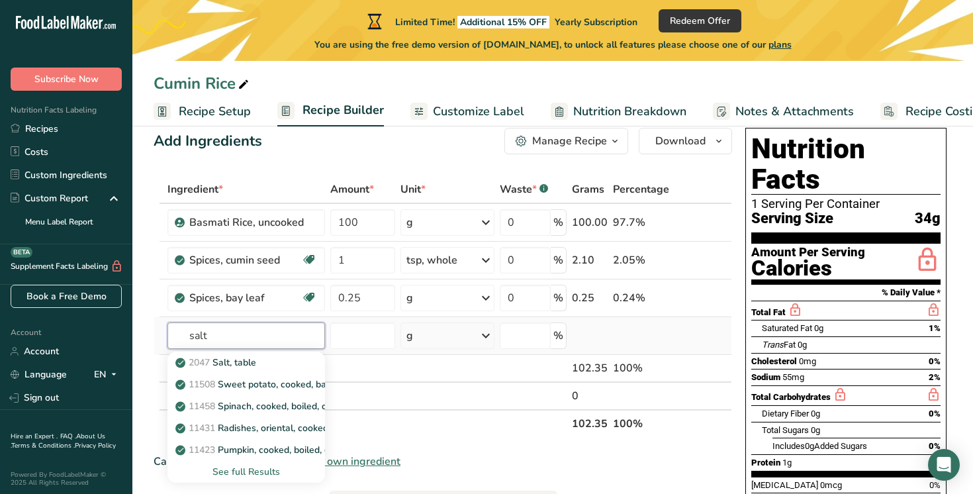
click at [191, 336] on input "salt" at bounding box center [245, 335] width 157 height 26
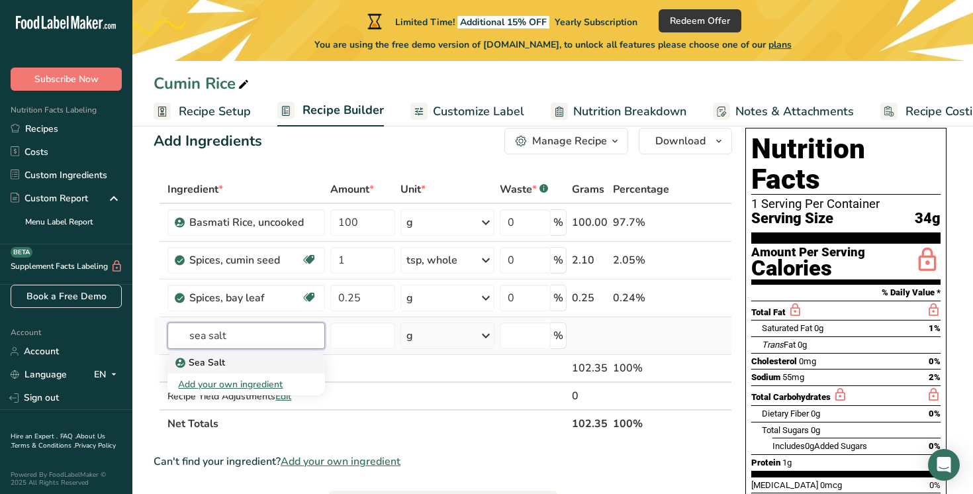
type input "sea salt"
click at [206, 362] on p "Sea Salt" at bounding box center [201, 362] width 47 height 14
type input "Sea Salt"
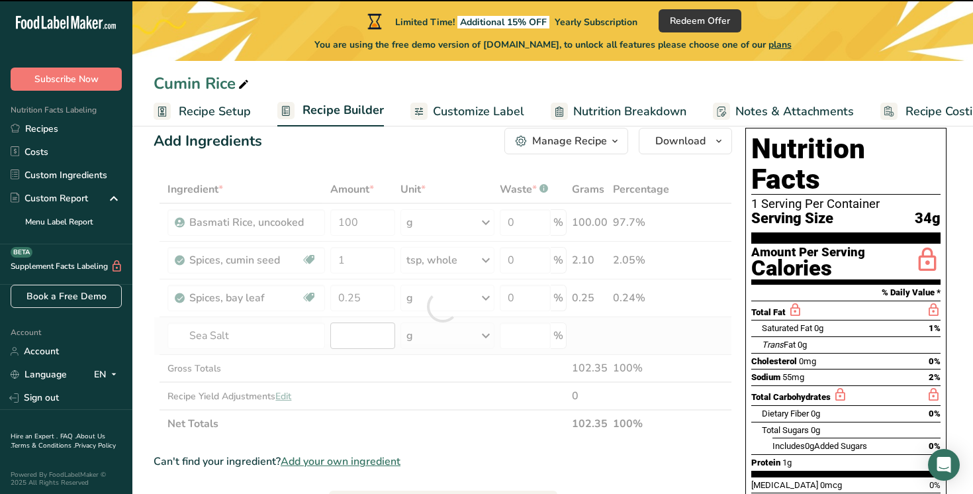
type input "0"
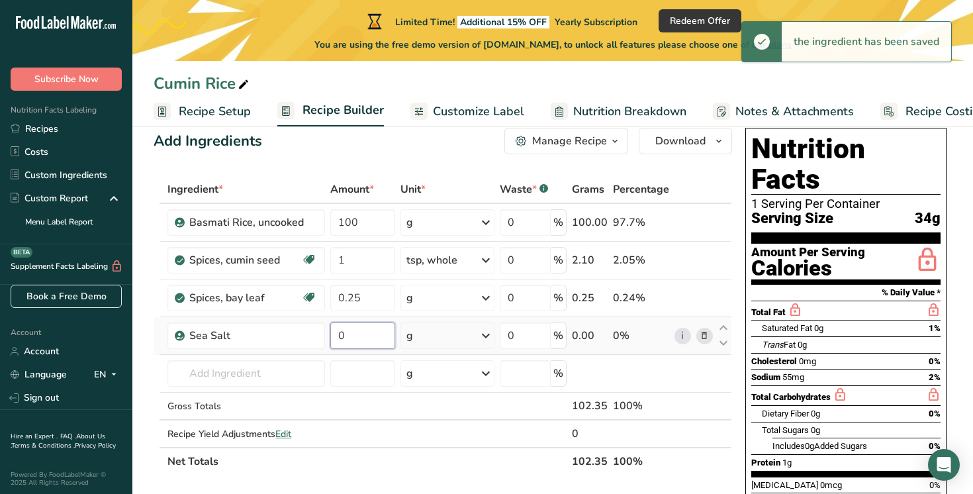
click at [355, 334] on input "0" at bounding box center [362, 335] width 65 height 26
drag, startPoint x: 355, startPoint y: 334, endPoint x: 335, endPoint y: 330, distance: 19.6
click at [335, 330] on input "0" at bounding box center [362, 335] width 65 height 26
type input "1"
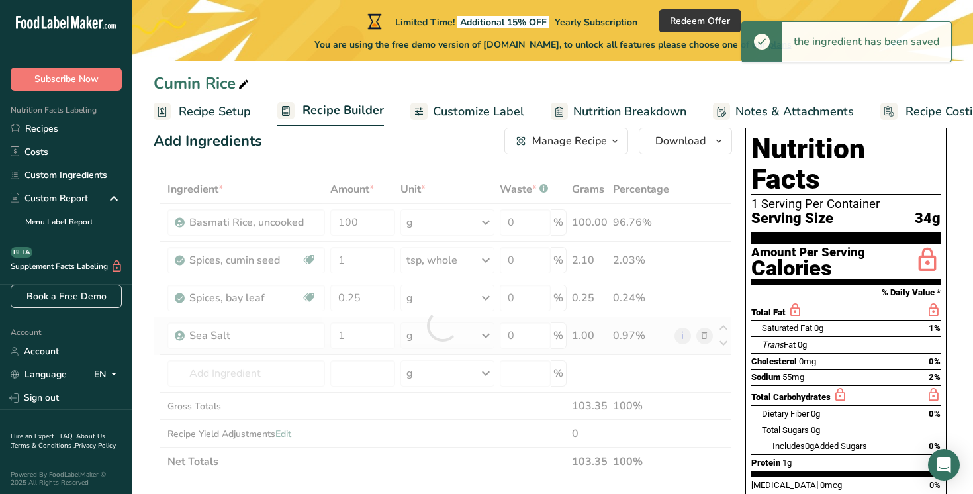
click at [456, 337] on div "Ingredient * Amount * Unit * Waste * .a-a{fill:#347362;}.b-a{fill:#fff;} Grams …" at bounding box center [442, 325] width 578 height 300
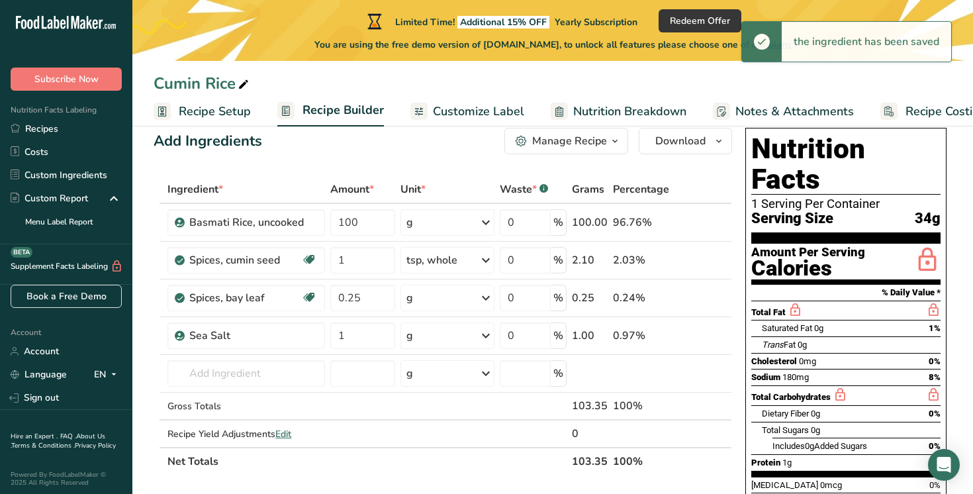
click at [455, 337] on div "g" at bounding box center [447, 335] width 94 height 26
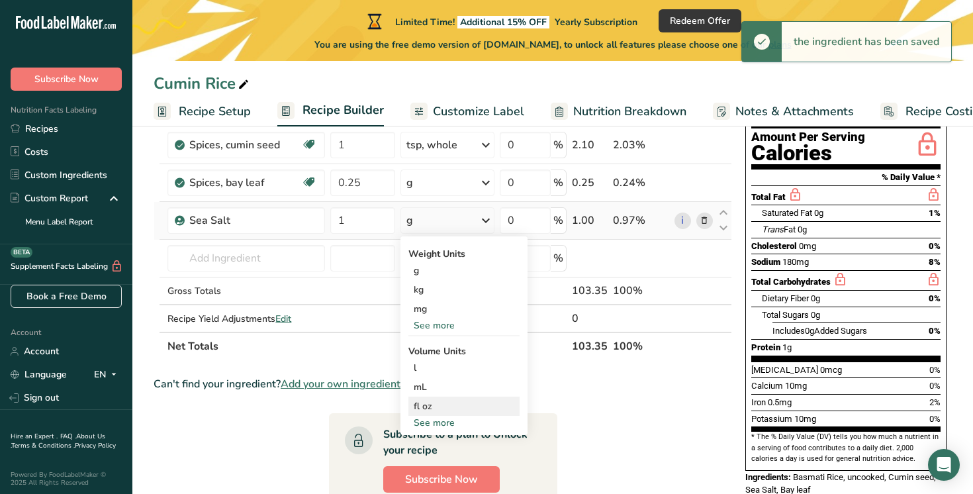
scroll to position [146, 0]
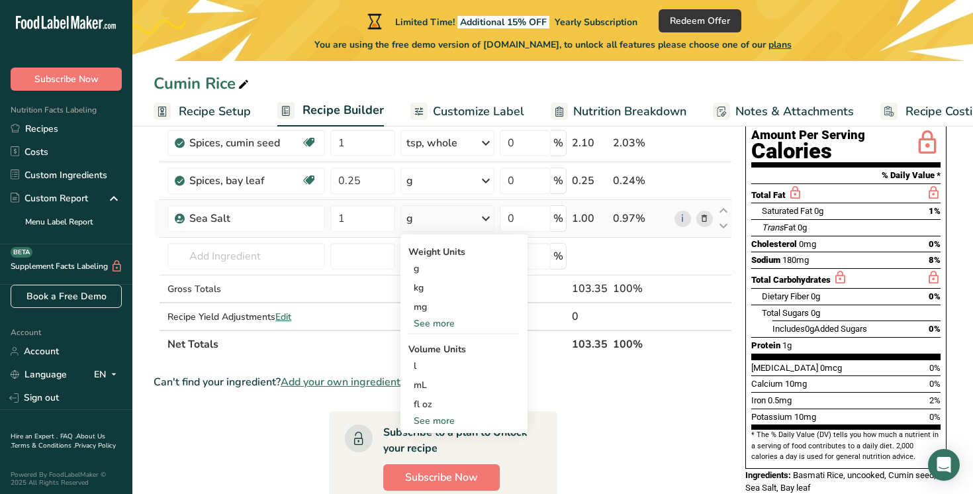
click at [442, 419] on div "See more" at bounding box center [463, 421] width 111 height 14
select select "22"
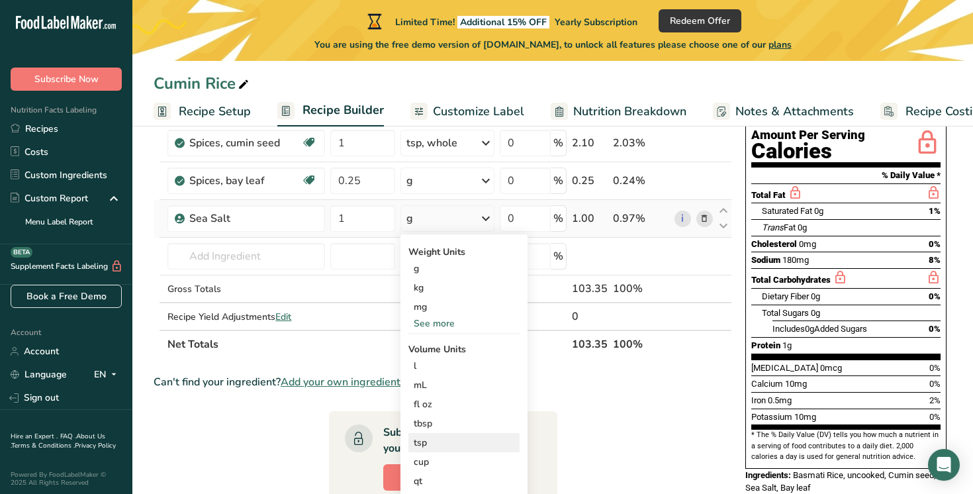
click at [447, 438] on div "tsp" at bounding box center [464, 442] width 101 height 14
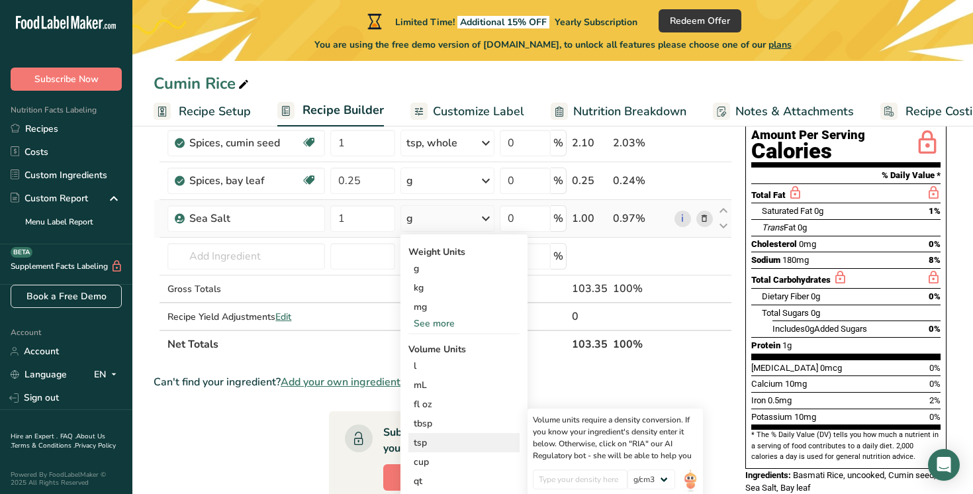
click at [427, 438] on div "tsp" at bounding box center [464, 442] width 101 height 14
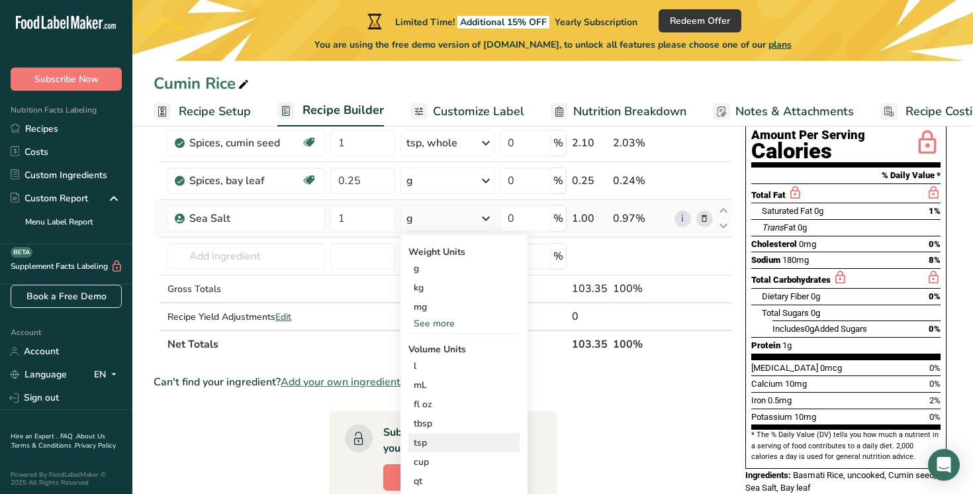
scroll to position [135, 0]
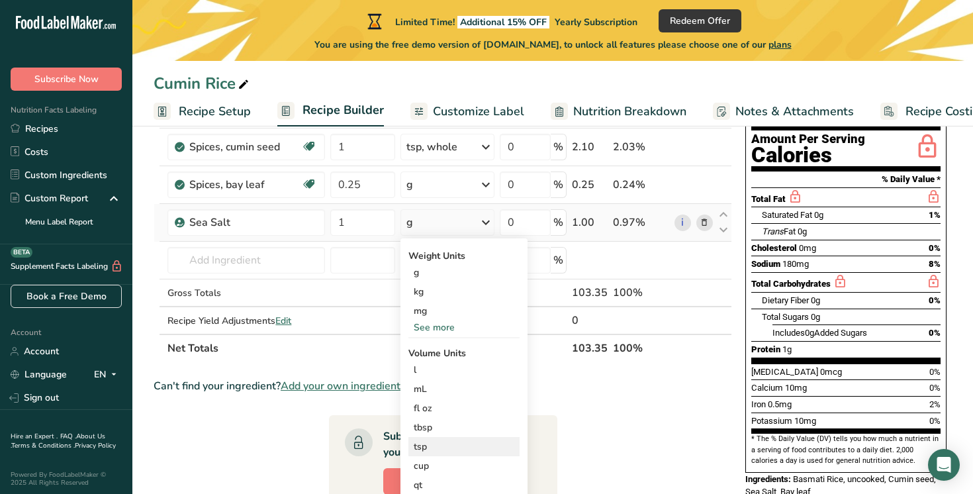
click at [418, 441] on div "tsp" at bounding box center [464, 446] width 101 height 14
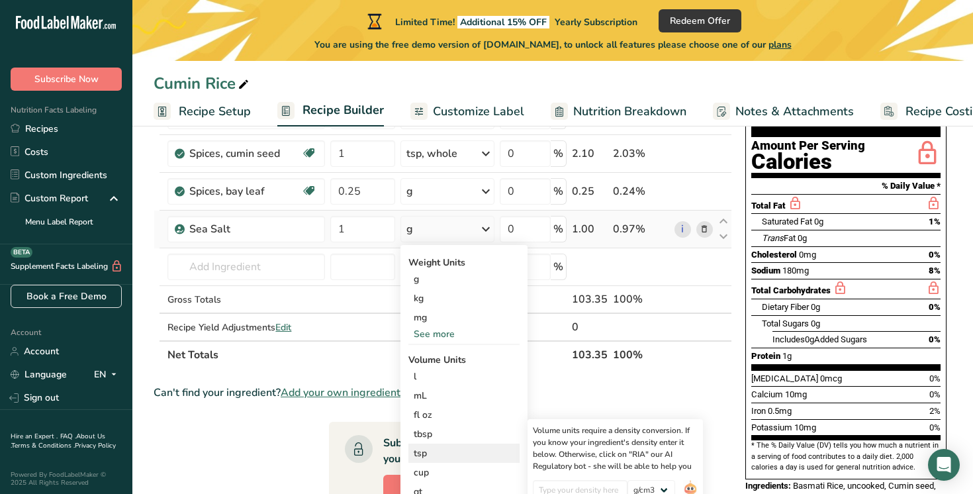
click at [432, 453] on div "tsp" at bounding box center [464, 453] width 101 height 14
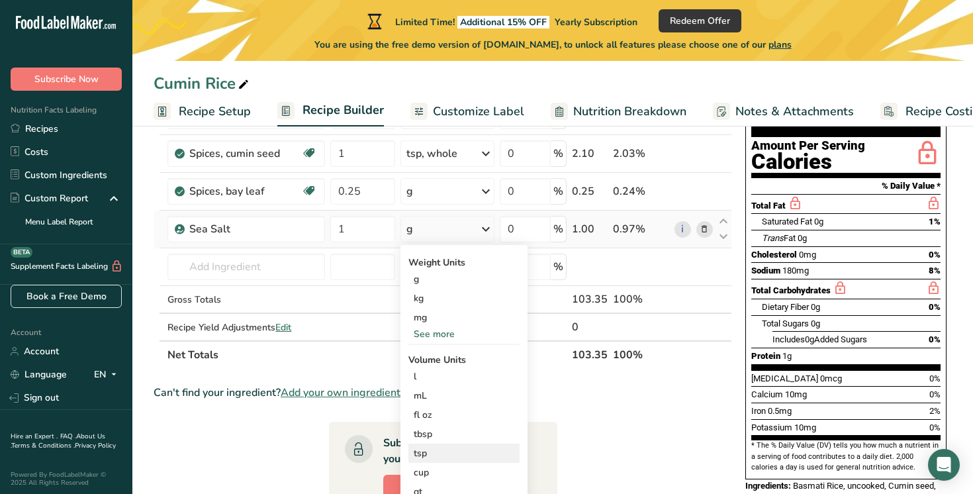
click at [420, 453] on div "tsp" at bounding box center [464, 453] width 101 height 14
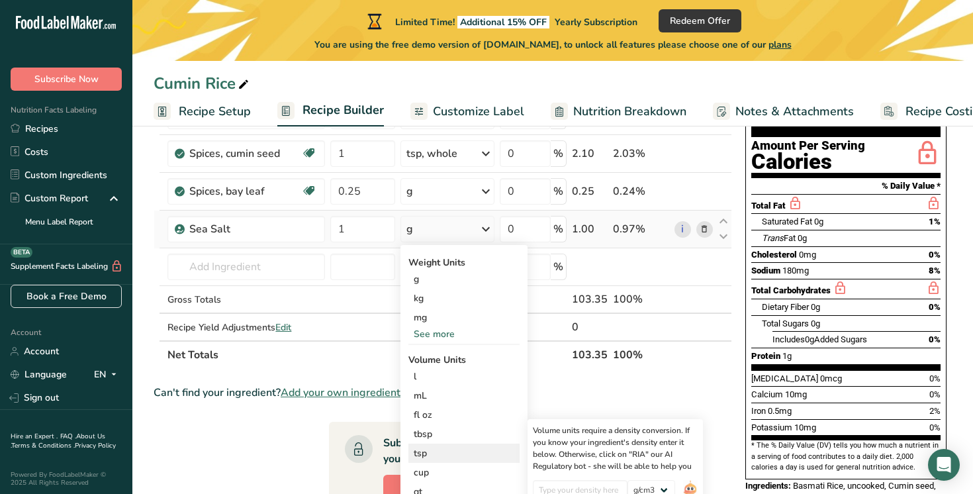
click at [420, 453] on div "tsp" at bounding box center [464, 453] width 101 height 14
click at [303, 238] on div "Sea Salt" at bounding box center [245, 229] width 157 height 26
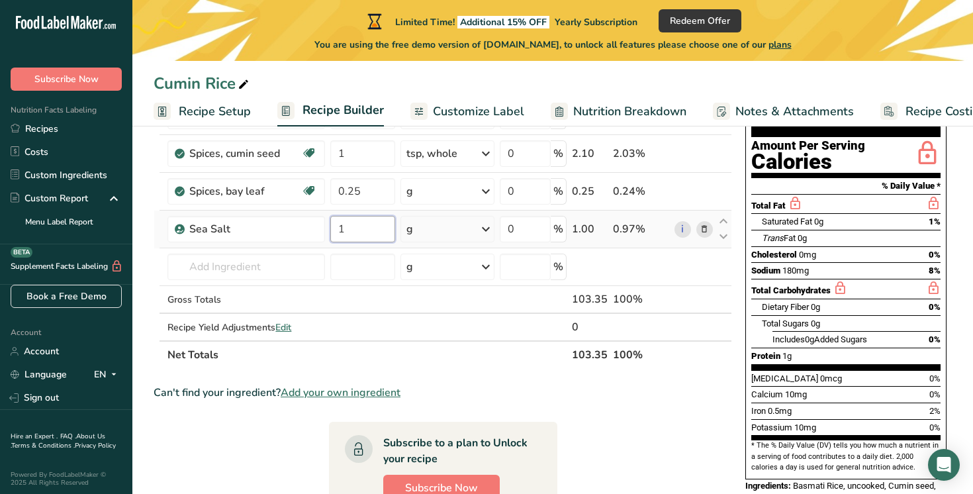
click at [392, 232] on input "1" at bounding box center [362, 229] width 65 height 26
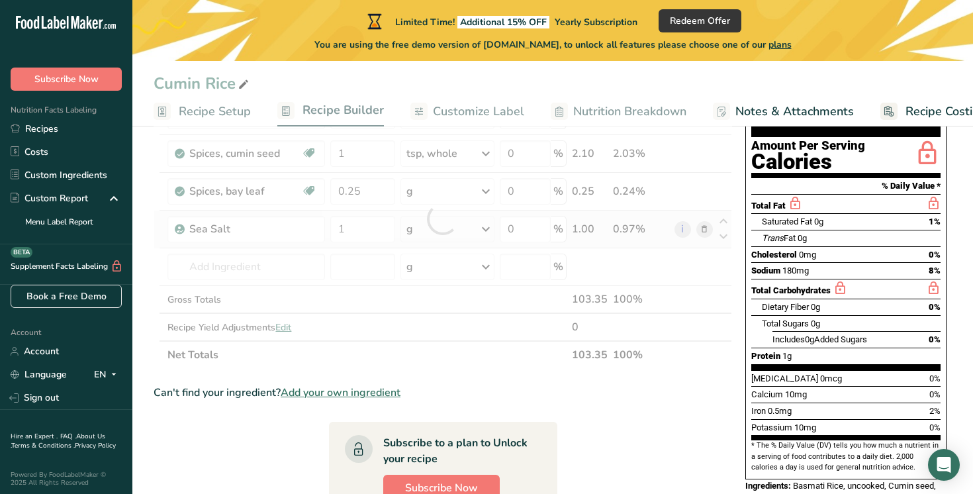
click at [421, 230] on div "Ingredient * Amount * Unit * Waste * .a-a{fill:#347362;}.b-a{fill:#fff;} Grams …" at bounding box center [442, 219] width 578 height 300
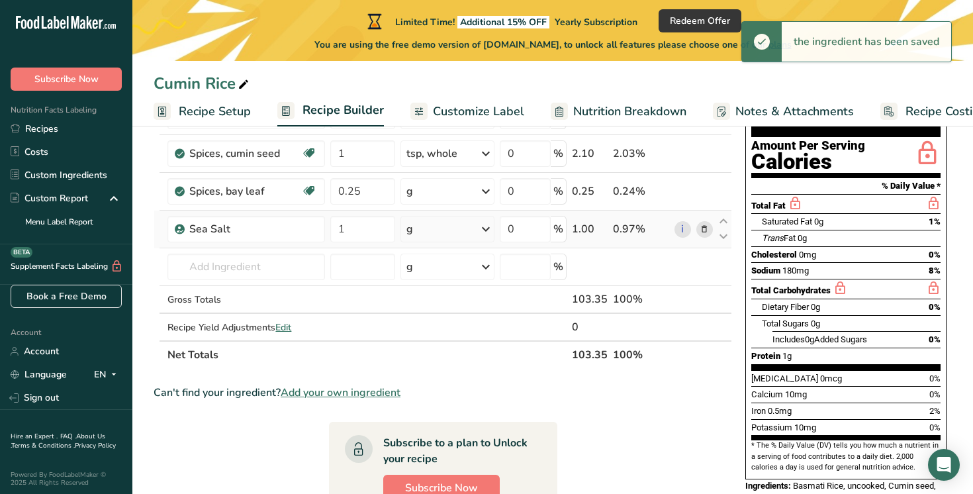
click at [421, 230] on div "g" at bounding box center [447, 229] width 94 height 26
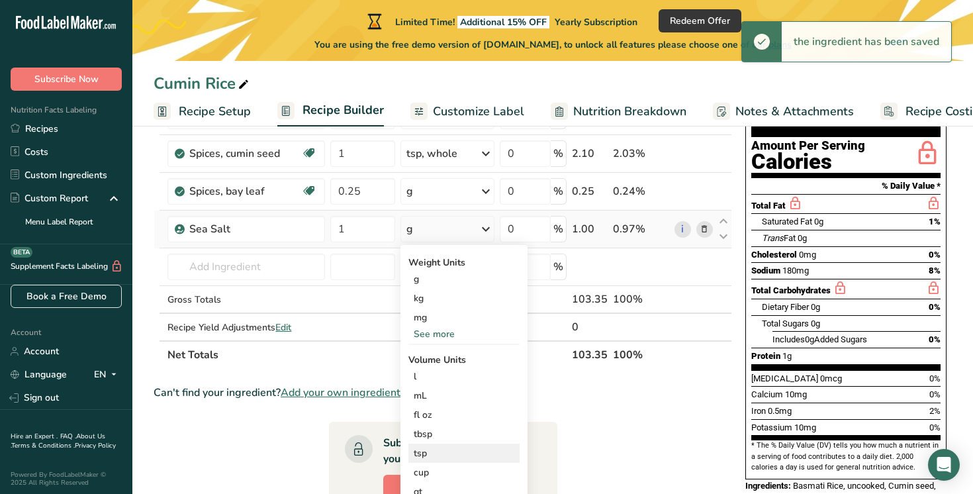
click at [419, 454] on div "tsp" at bounding box center [464, 453] width 101 height 14
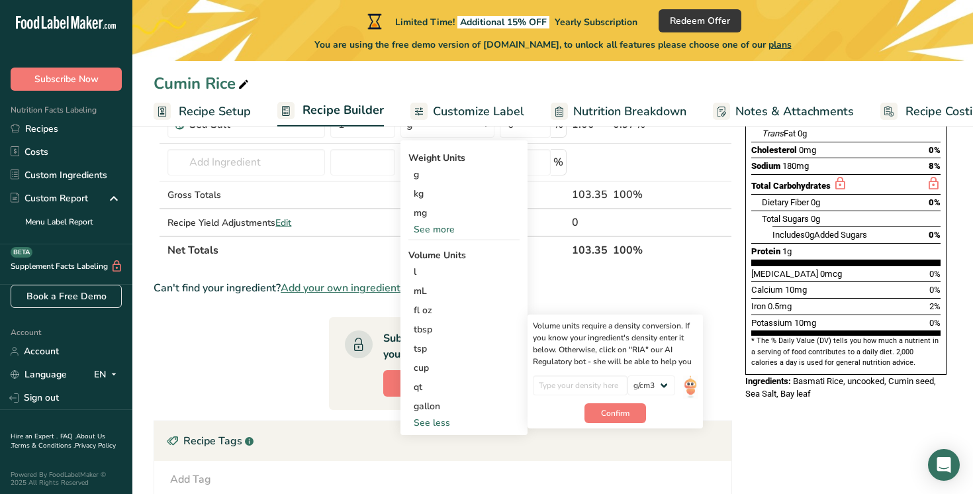
scroll to position [241, 0]
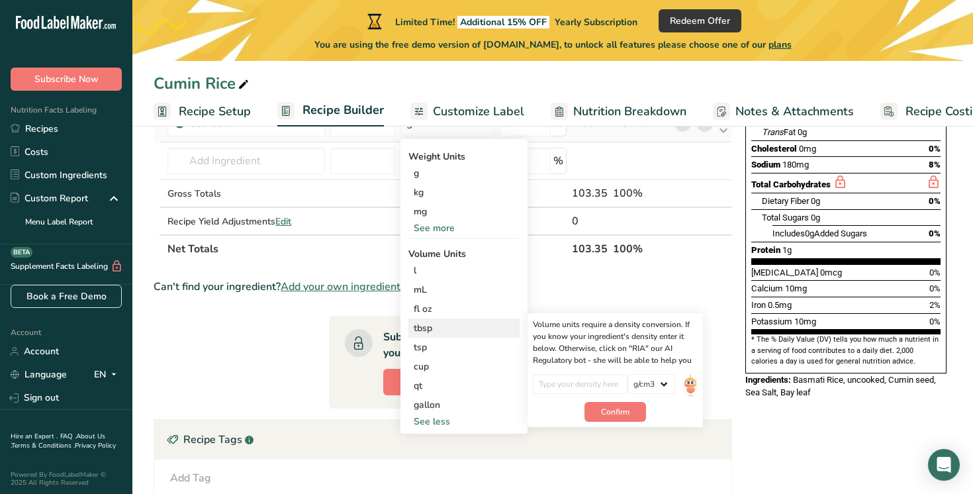
click at [422, 324] on div "tbsp" at bounding box center [464, 328] width 101 height 14
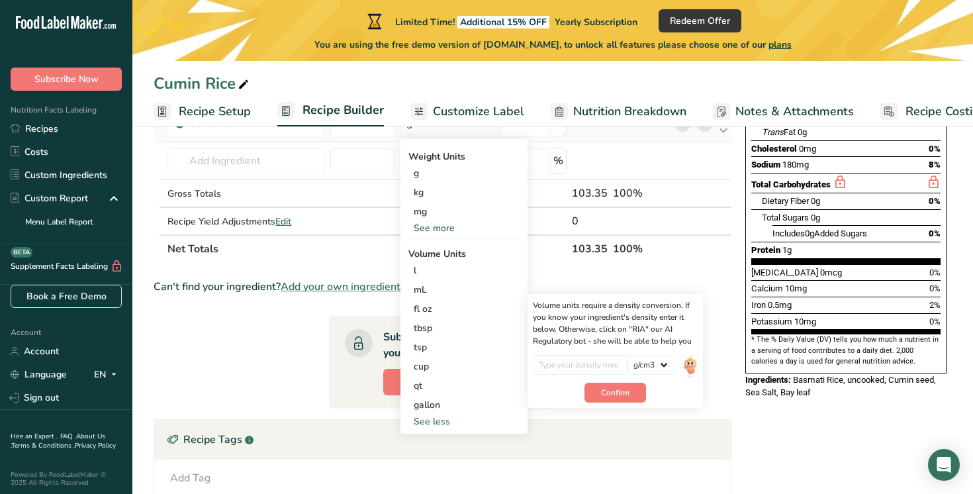
click at [433, 236] on div "Weight Units g kg mg See more Volume Units l Volume units require a density con…" at bounding box center [463, 286] width 127 height 294
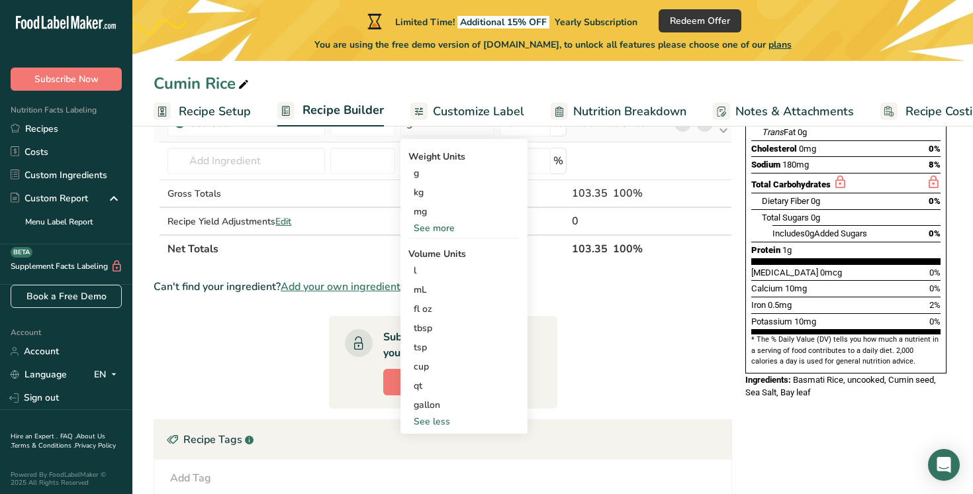
click at [433, 228] on div "See more" at bounding box center [463, 228] width 111 height 14
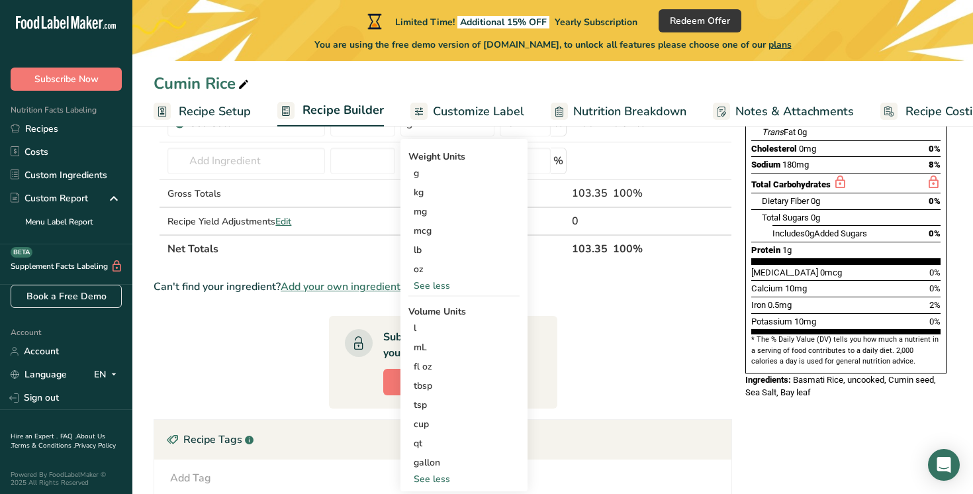
click at [355, 264] on section "Ingredient * Amount * Unit * Waste * .a-a{fill:#347362;}.b-a{fill:#fff;} Grams …" at bounding box center [442, 330] width 578 height 735
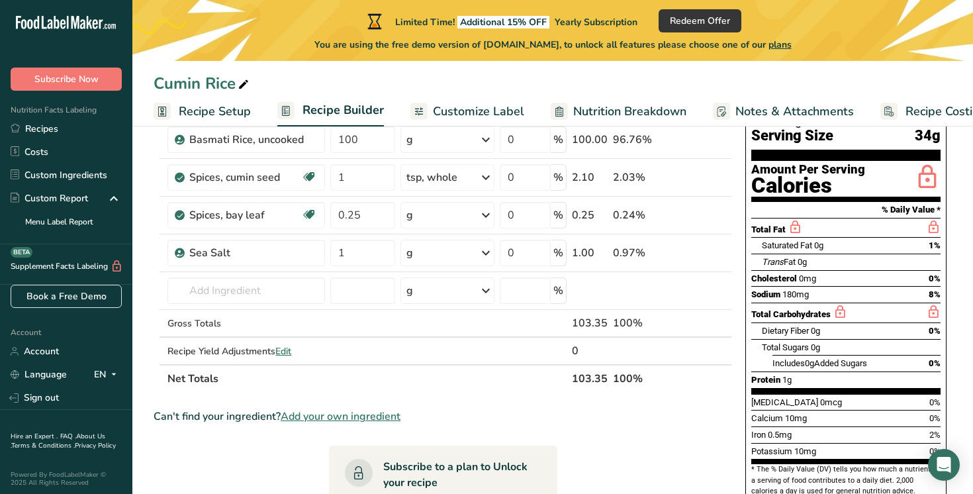
scroll to position [109, 0]
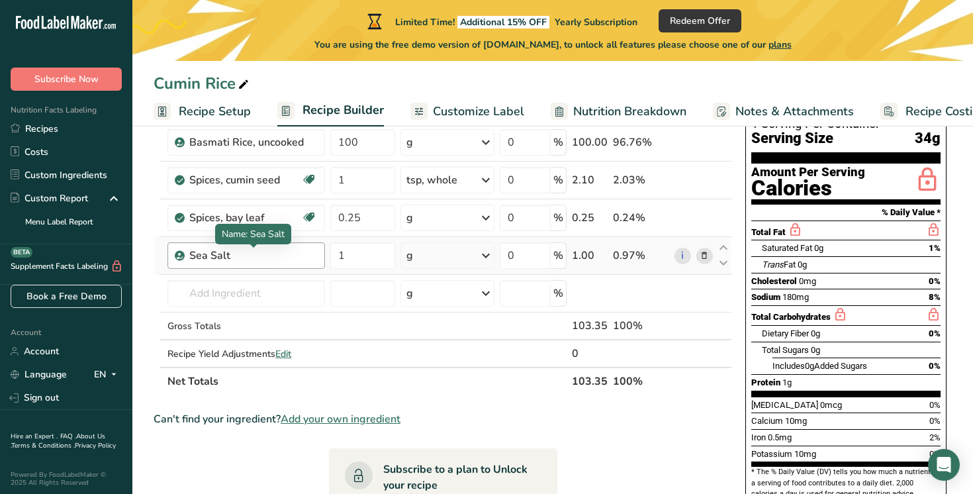
click at [239, 254] on div "Sea Salt" at bounding box center [253, 255] width 128 height 16
click at [703, 251] on icon at bounding box center [703, 256] width 9 height 14
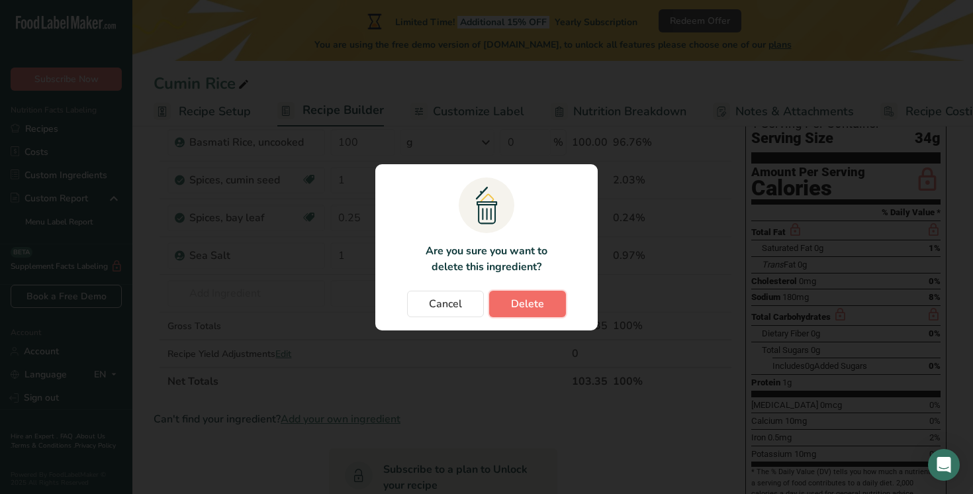
click at [558, 301] on button "Delete" at bounding box center [527, 303] width 77 height 26
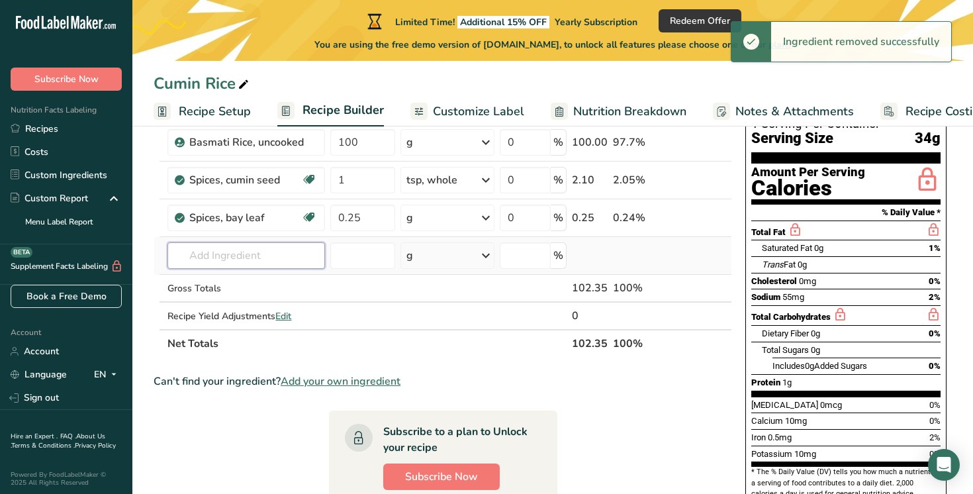
click at [262, 258] on input "text" at bounding box center [245, 255] width 157 height 26
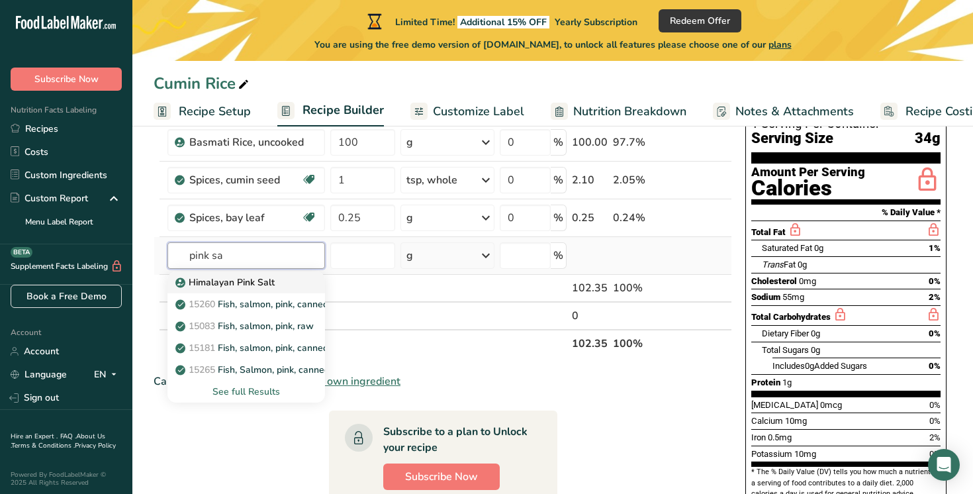
type input "pink sa"
click at [235, 283] on p "Himalayan Pink Salt" at bounding box center [226, 282] width 97 height 14
type input "Himalayan Pink Salt"
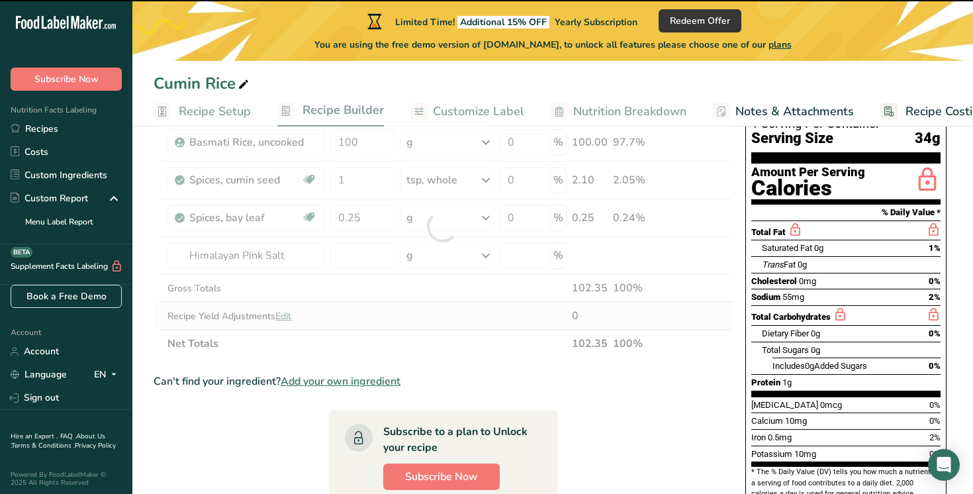
type input "0"
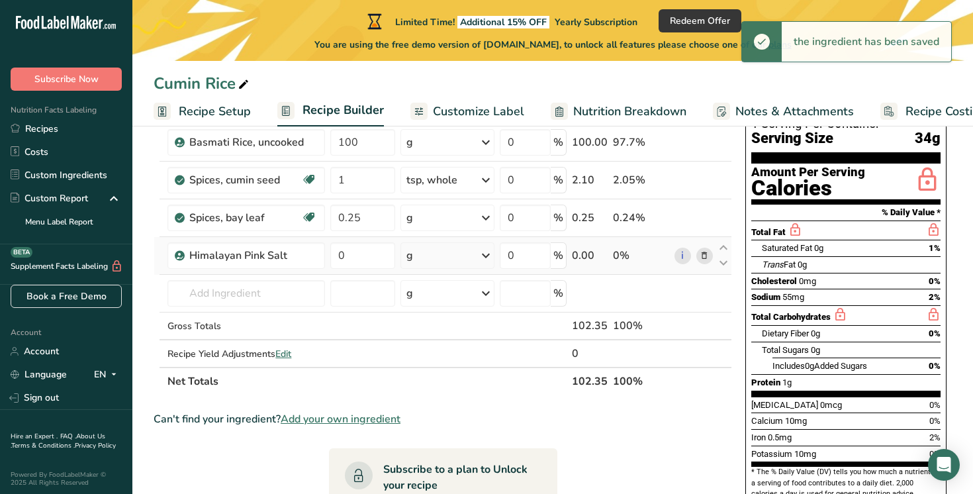
click at [425, 256] on div "g" at bounding box center [447, 255] width 94 height 26
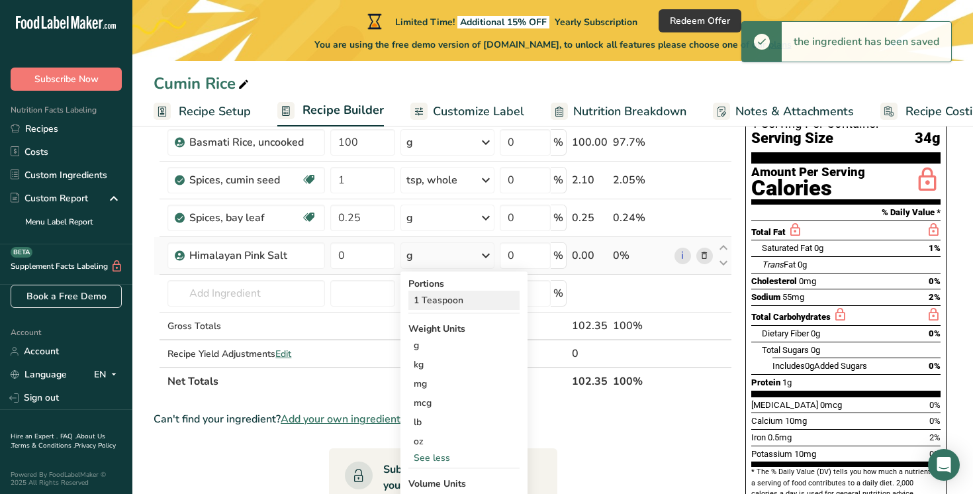
click at [444, 301] on div "1 Teaspoon" at bounding box center [463, 299] width 111 height 19
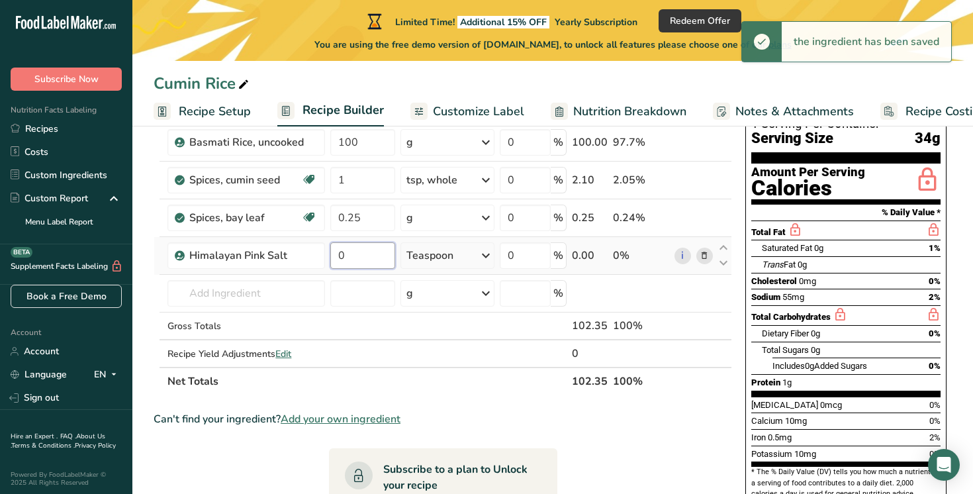
click at [363, 261] on input "0" at bounding box center [362, 255] width 65 height 26
type input "1"
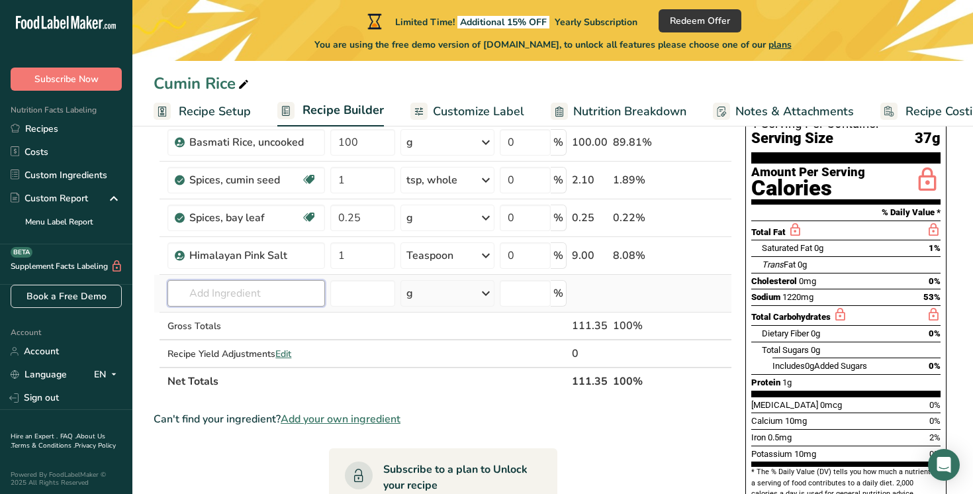
click at [223, 290] on input "text" at bounding box center [245, 293] width 157 height 26
